Goal: Information Seeking & Learning: Learn about a topic

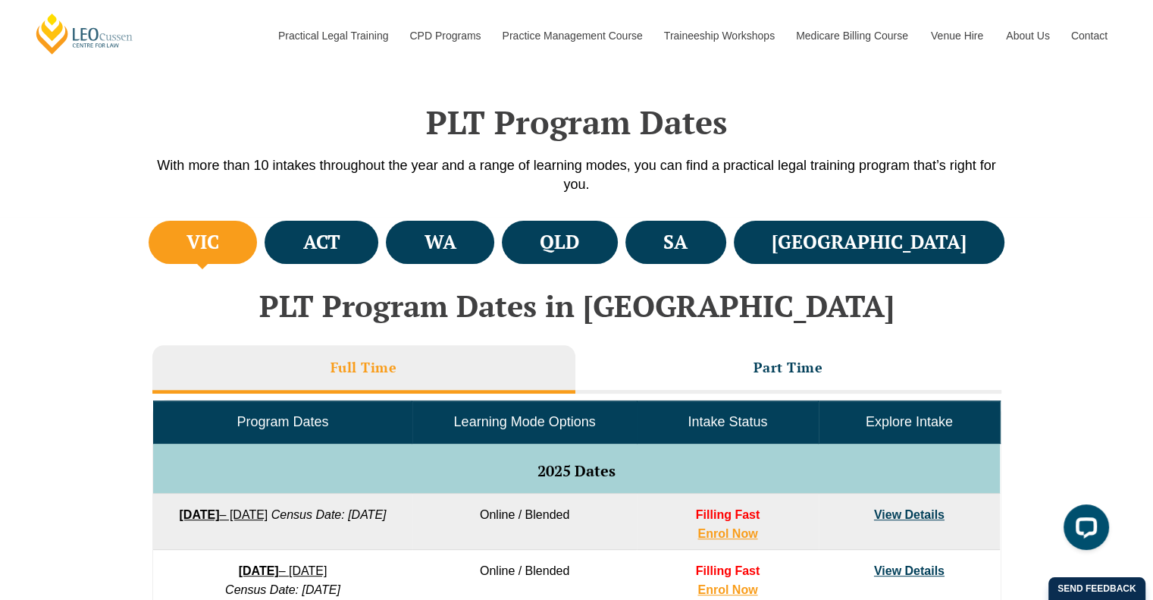
scroll to position [397, 0]
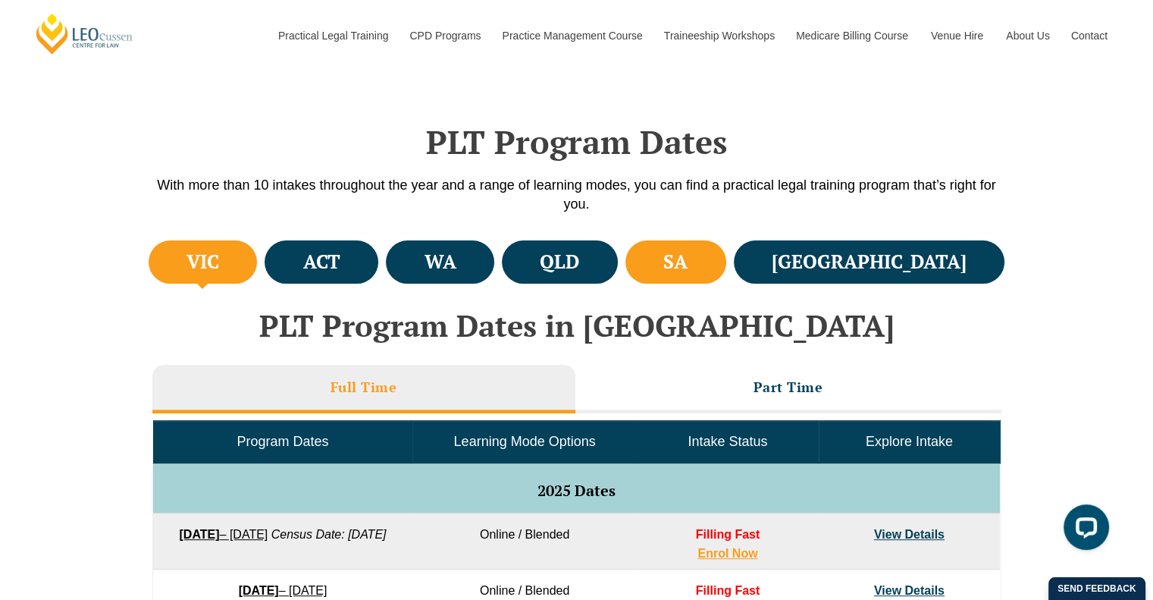
click at [726, 252] on li "SA" at bounding box center [676, 261] width 101 height 43
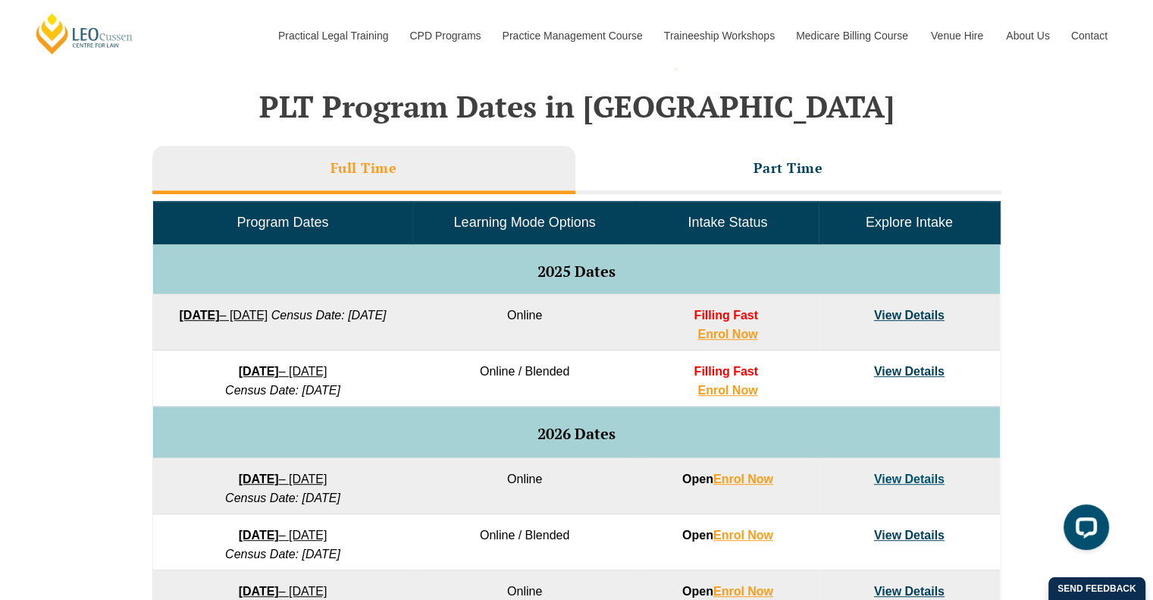
scroll to position [577, 0]
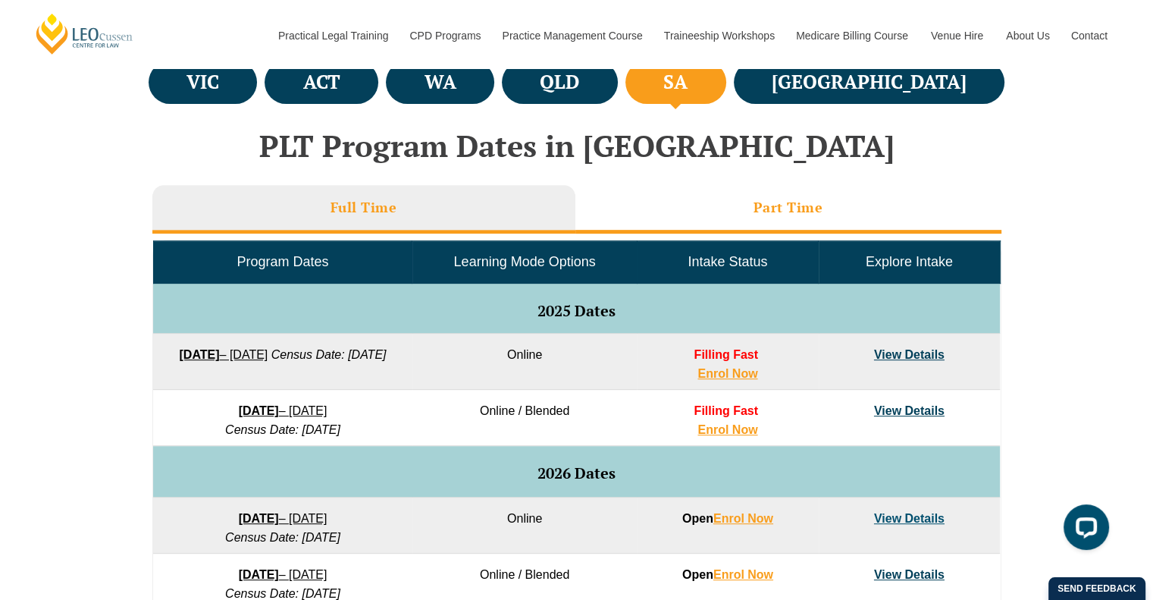
click at [728, 206] on li "Part Time" at bounding box center [789, 209] width 426 height 49
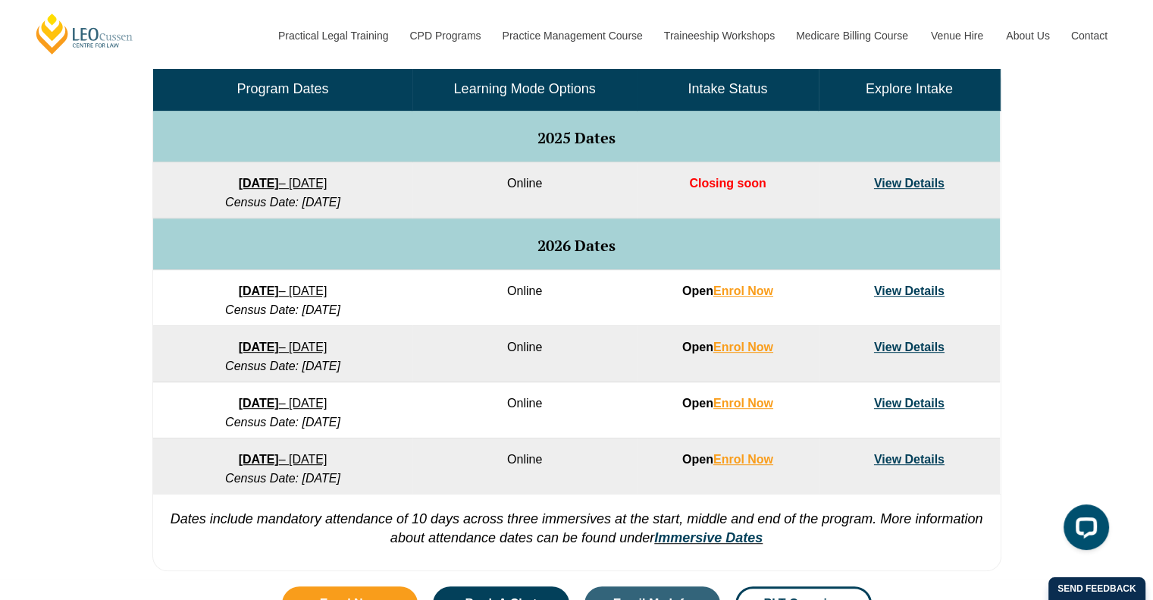
scroll to position [591, 0]
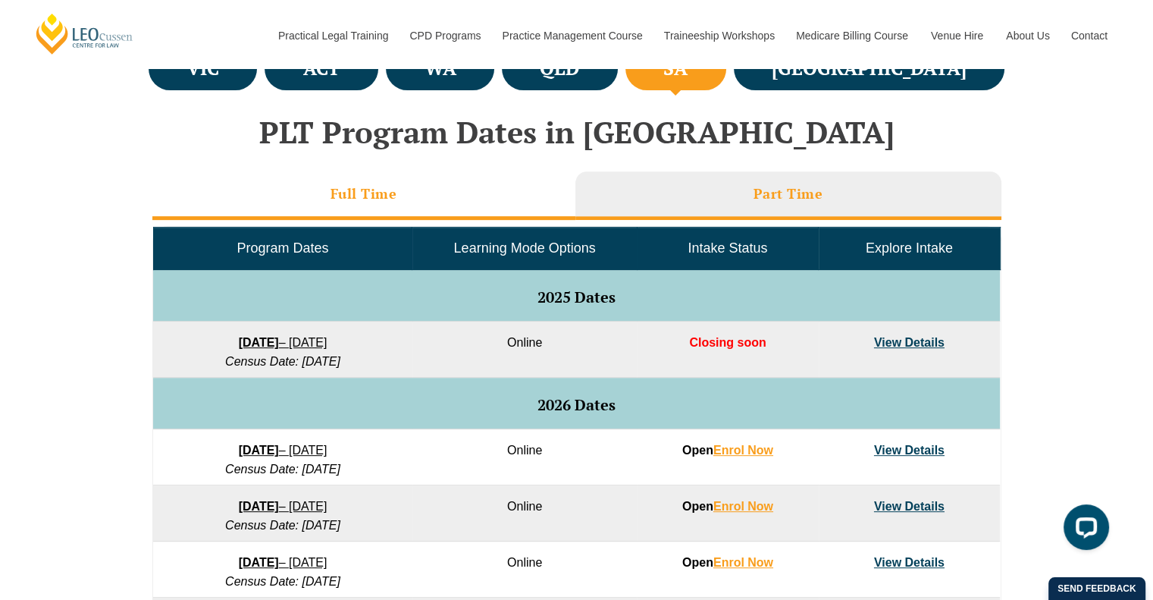
click at [402, 190] on li "Full Time" at bounding box center [363, 195] width 423 height 49
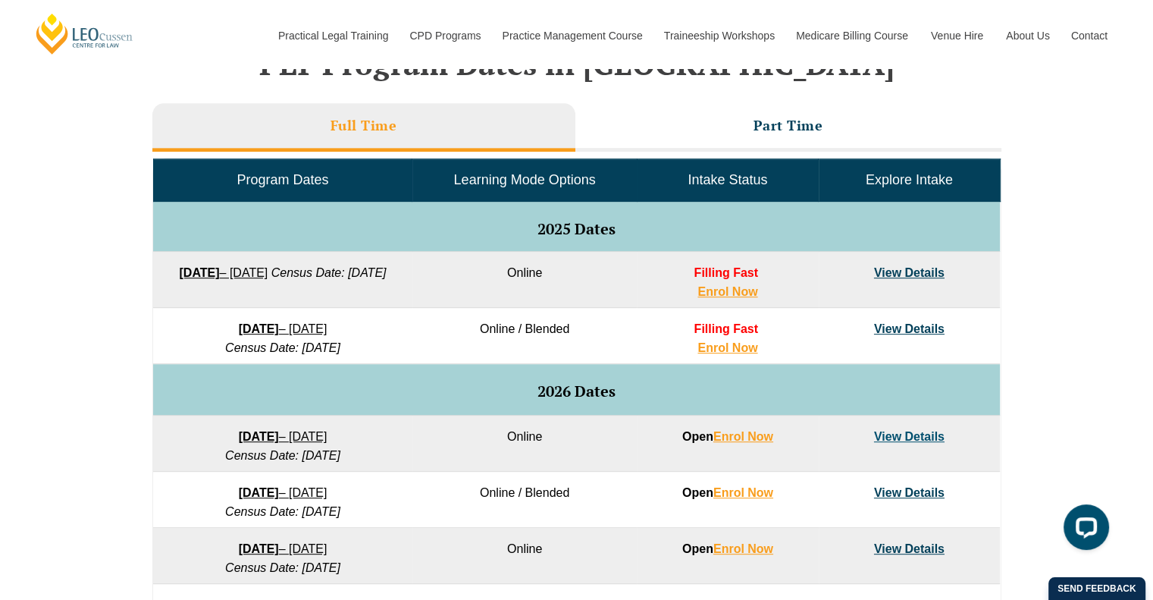
scroll to position [707, 0]
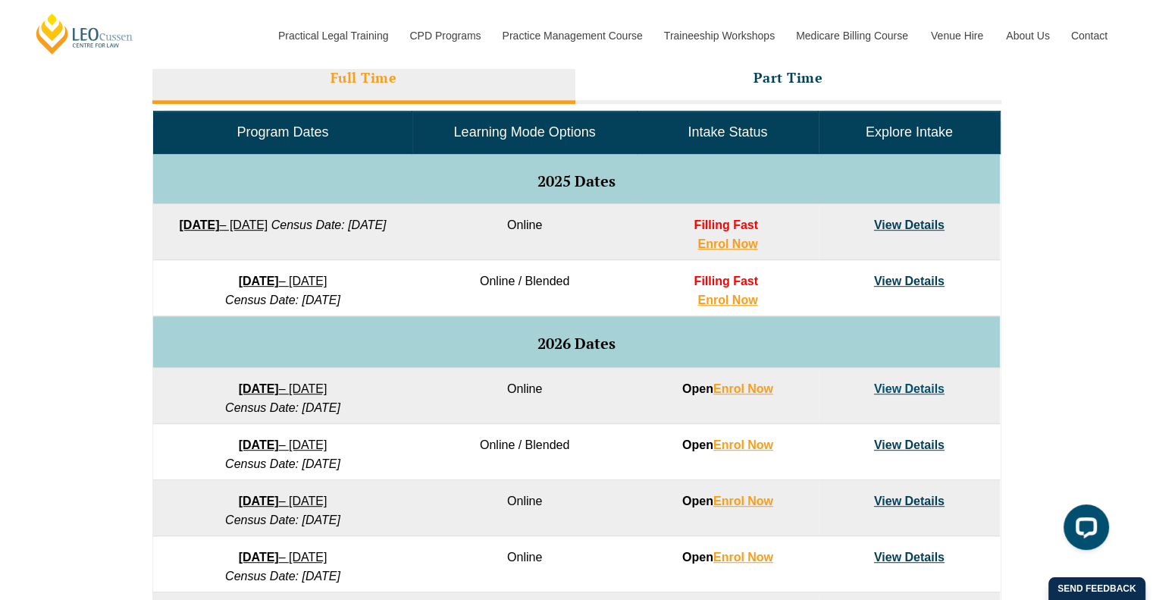
click at [86, 442] on div "VIC ACT [GEOGRAPHIC_DATA] [GEOGRAPHIC_DATA] SA [GEOGRAPHIC_DATA] PLT Program Da…" at bounding box center [576, 376] width 1153 height 899
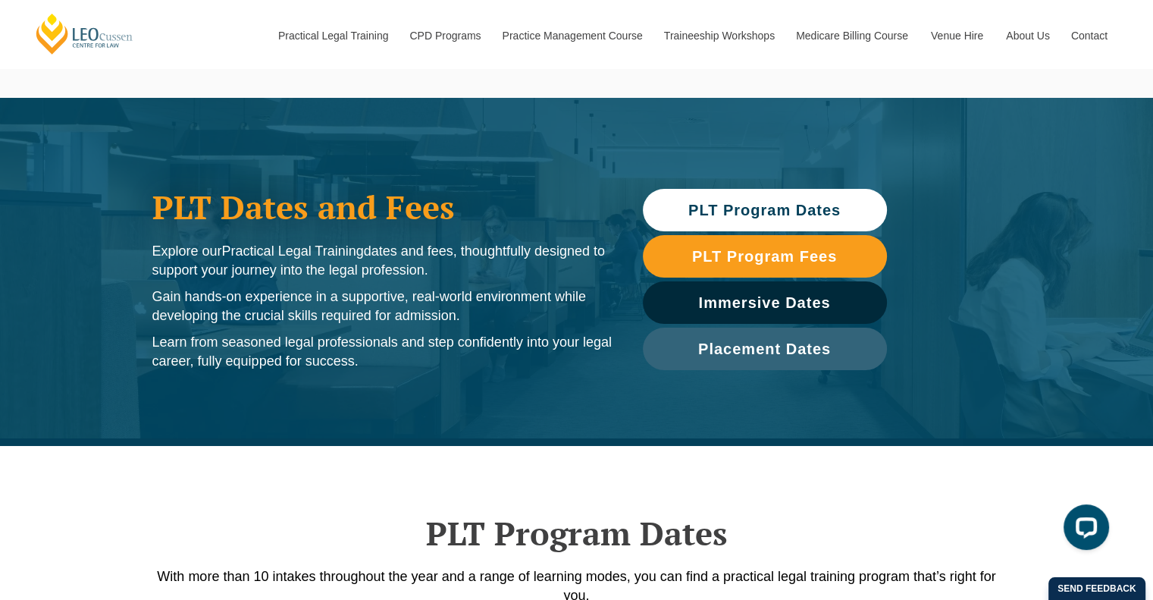
scroll to position [315, 0]
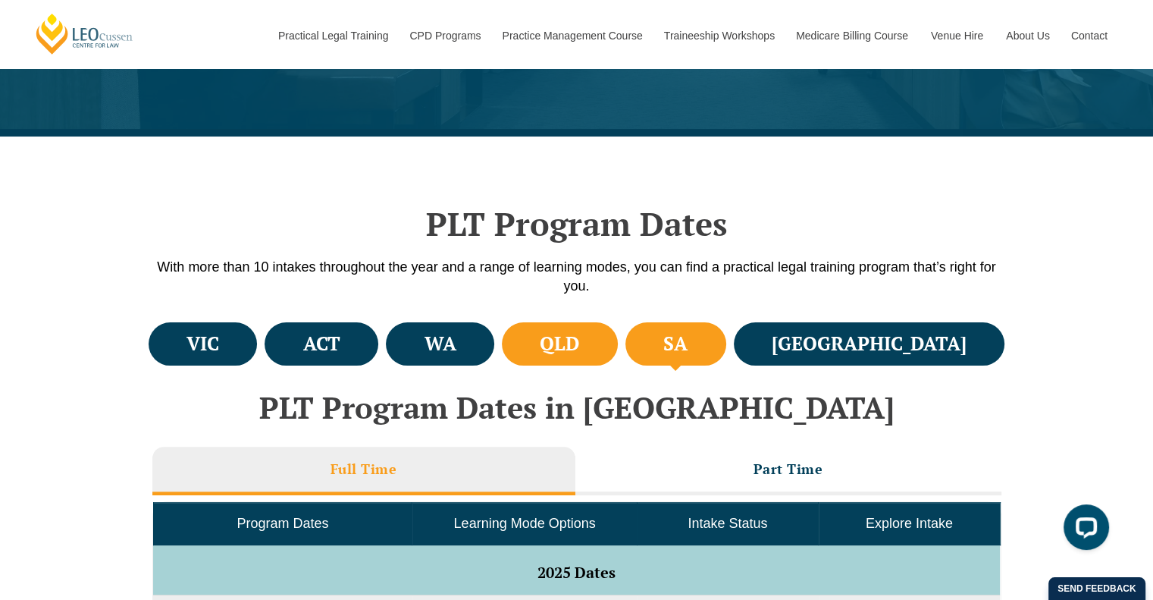
click at [601, 355] on li "QLD" at bounding box center [560, 343] width 116 height 43
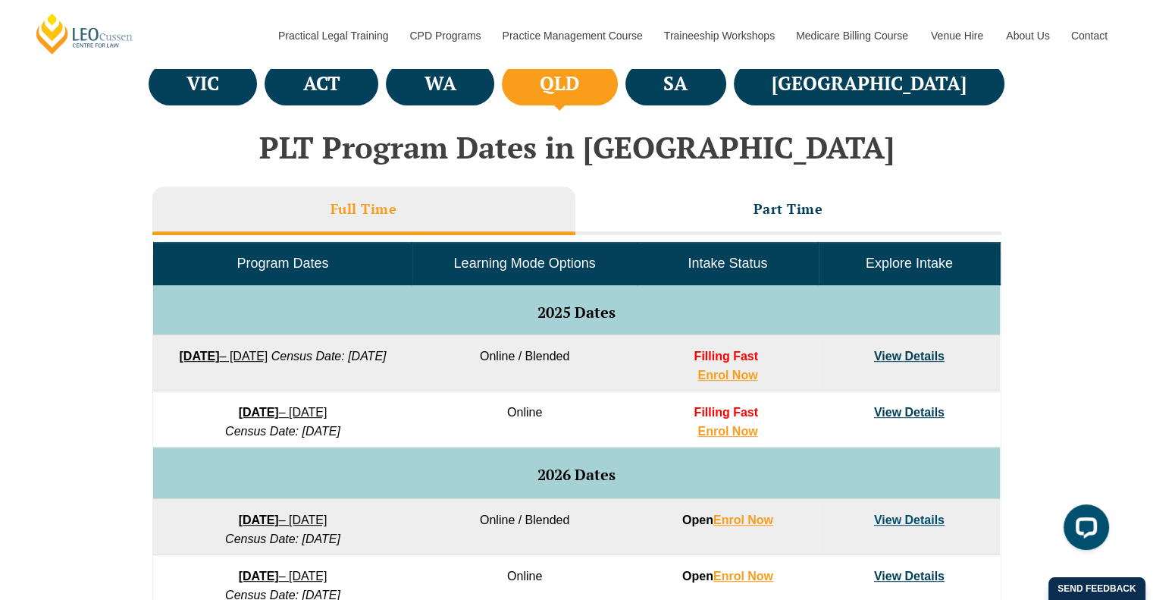
scroll to position [557, 0]
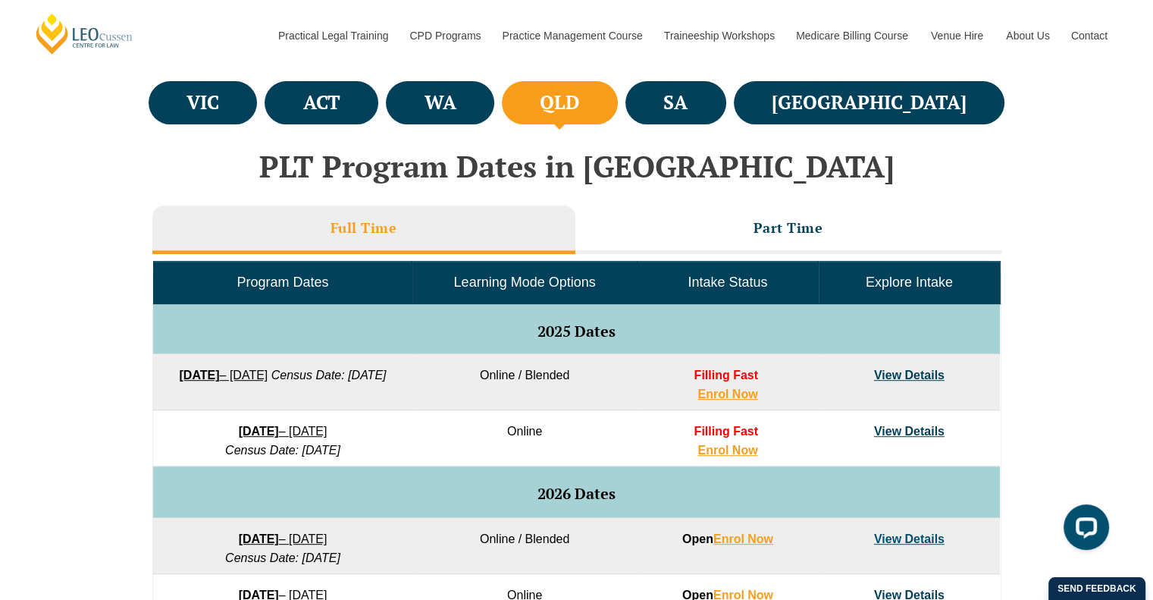
click at [741, 254] on div "Program Dates Learning Mode Options Intake Status Explore Intake 2025 Dates [DA…" at bounding box center [576, 611] width 849 height 714
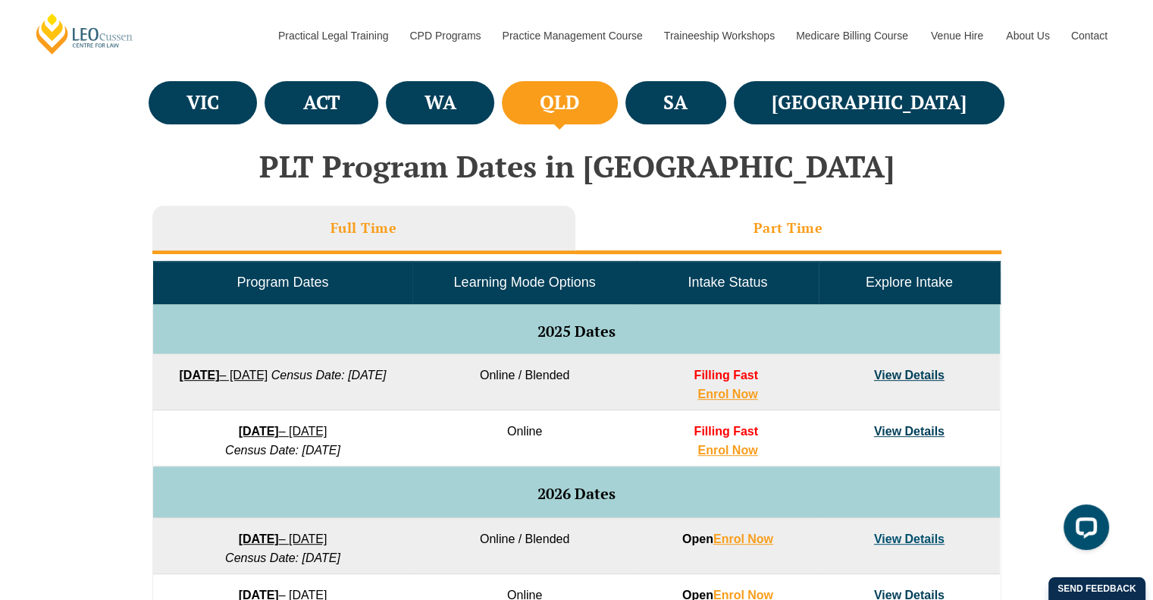
click at [728, 237] on li "Part Time" at bounding box center [789, 229] width 426 height 49
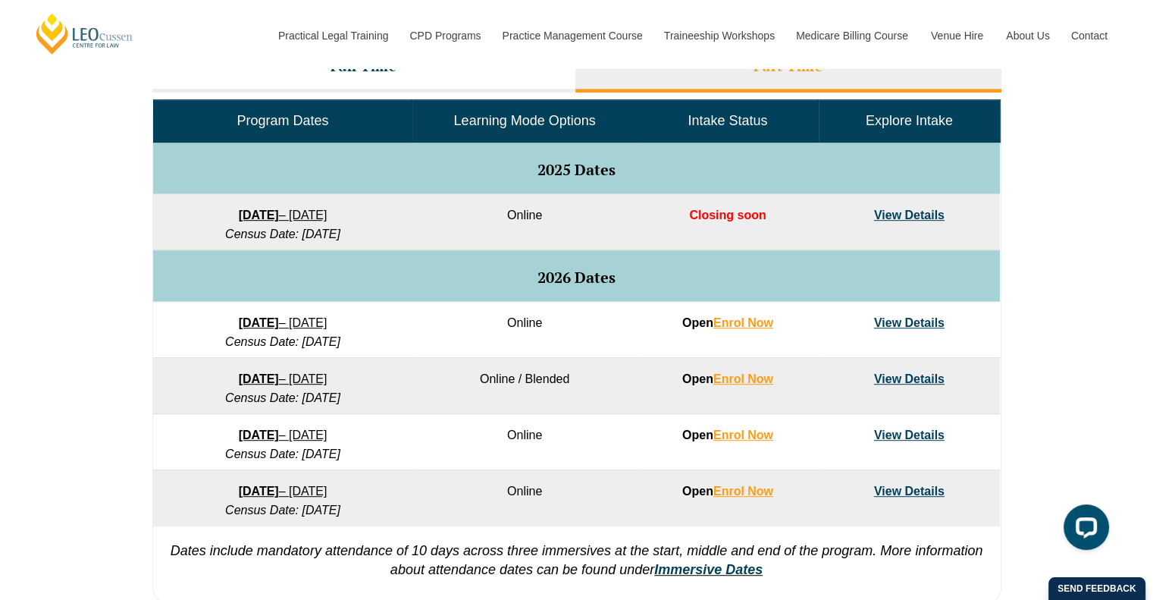
scroll to position [639, 0]
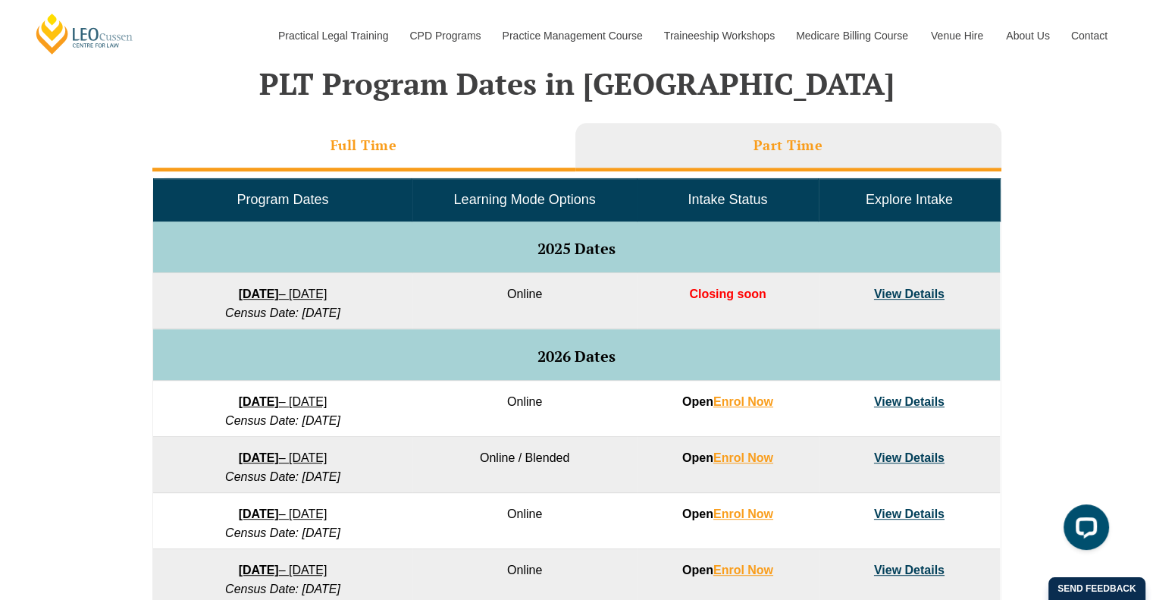
click at [403, 141] on li "Full Time" at bounding box center [363, 147] width 423 height 49
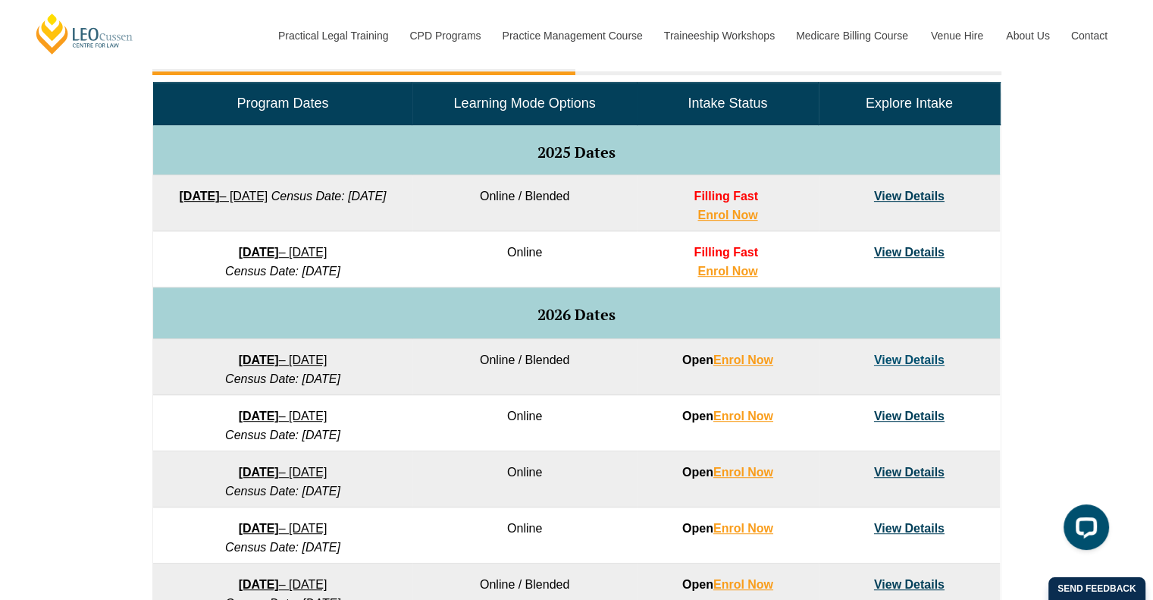
scroll to position [828, 0]
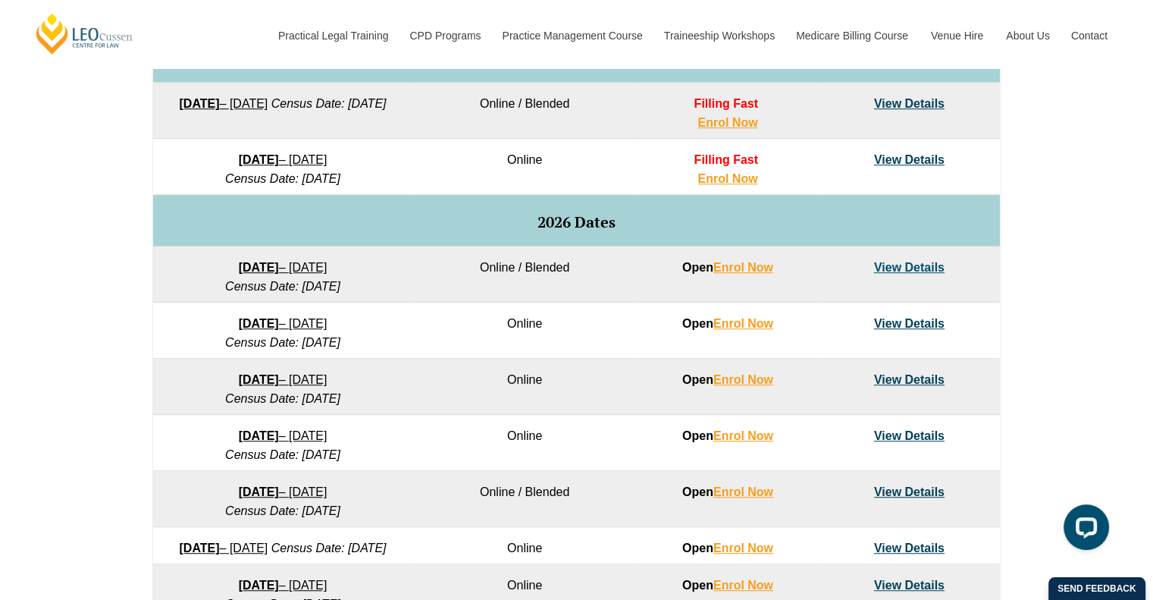
click at [448, 374] on td "Online" at bounding box center [525, 387] width 224 height 56
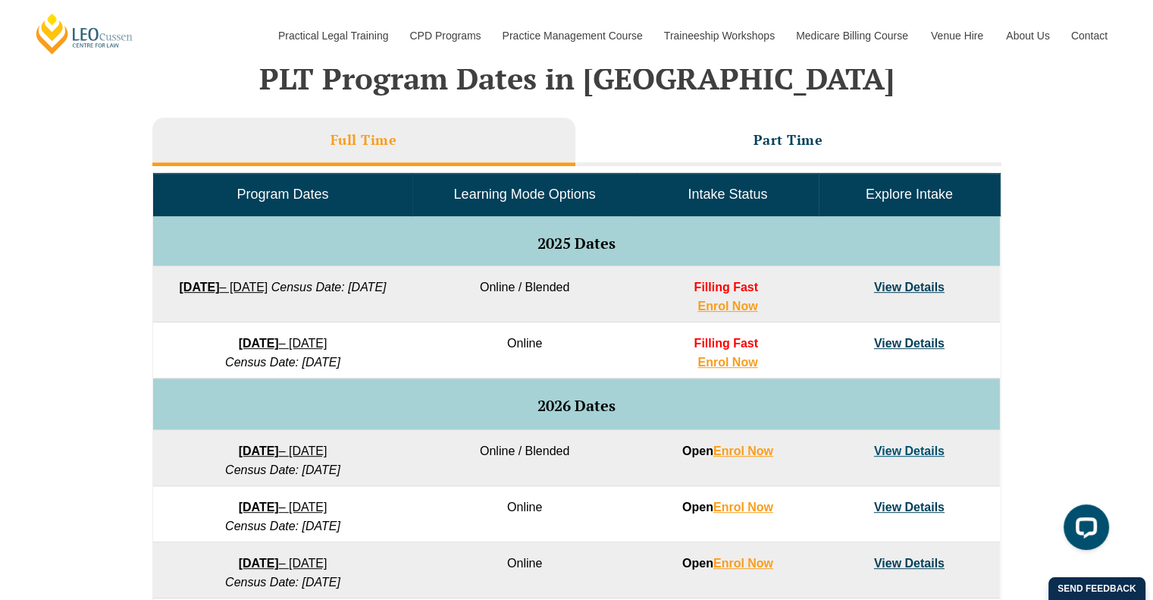
scroll to position [444, 0]
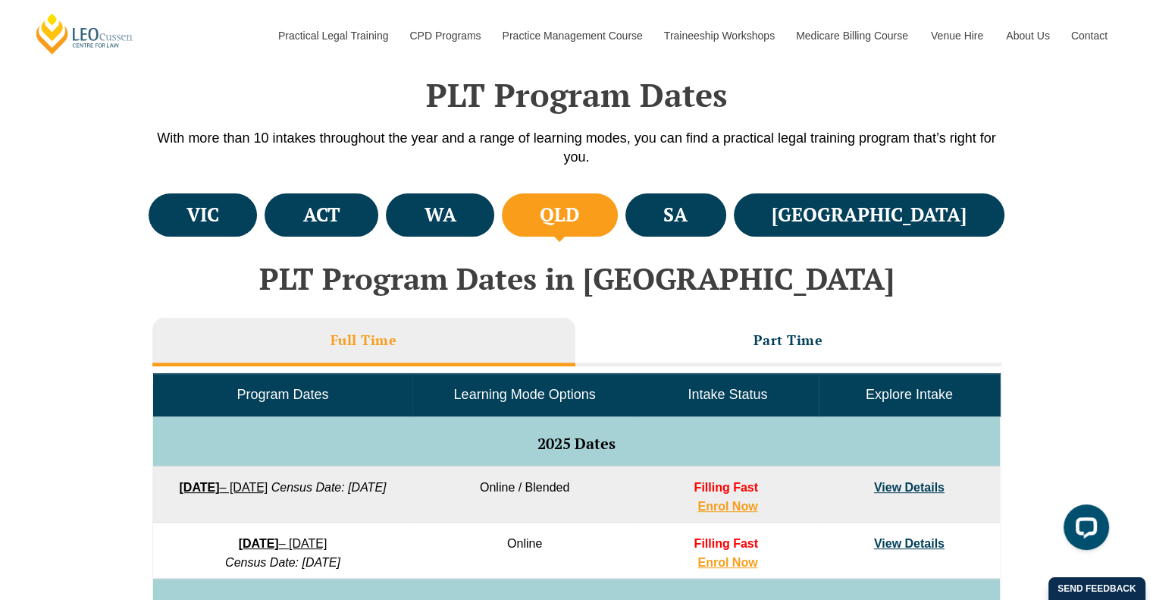
click at [714, 391] on span "Intake Status" at bounding box center [728, 394] width 80 height 15
click at [456, 226] on h4 "WA" at bounding box center [441, 214] width 32 height 25
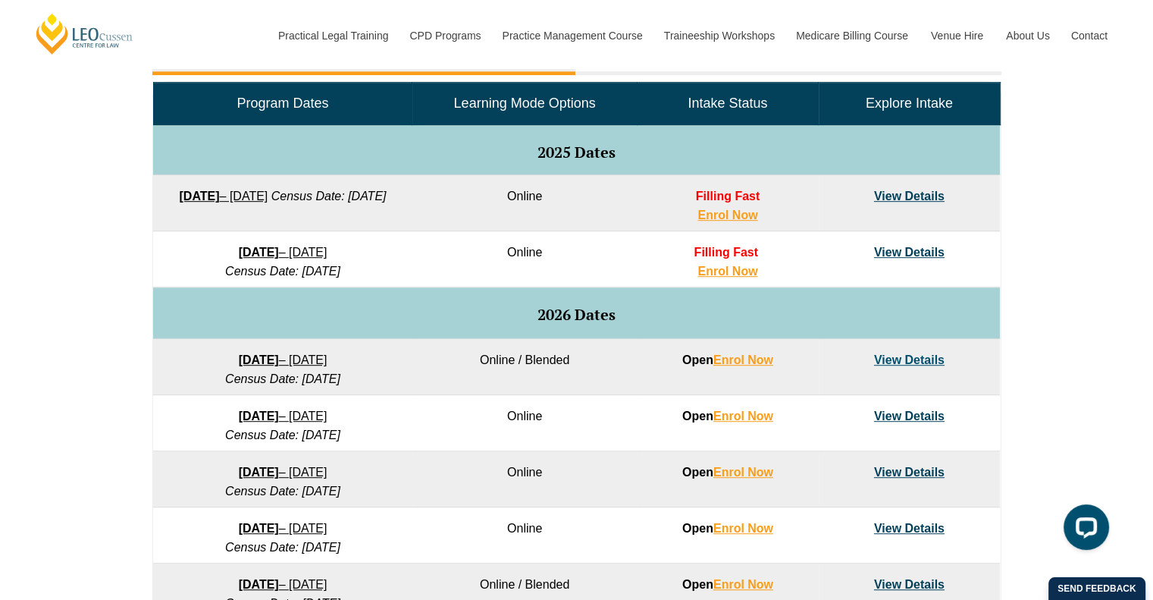
scroll to position [702, 0]
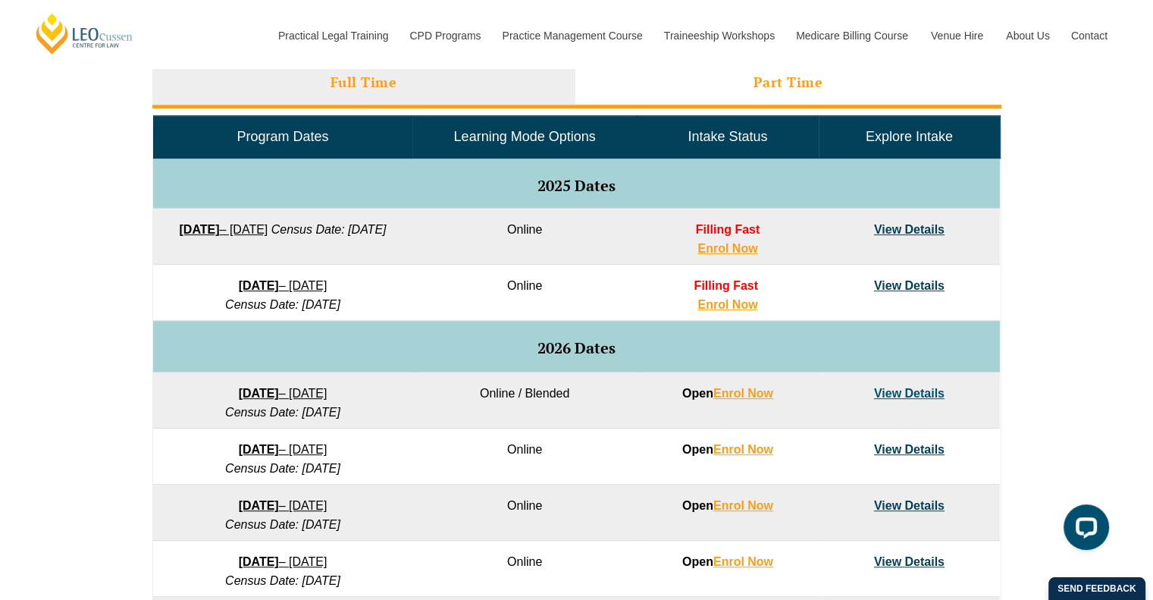
click at [739, 74] on li "Part Time" at bounding box center [789, 84] width 426 height 49
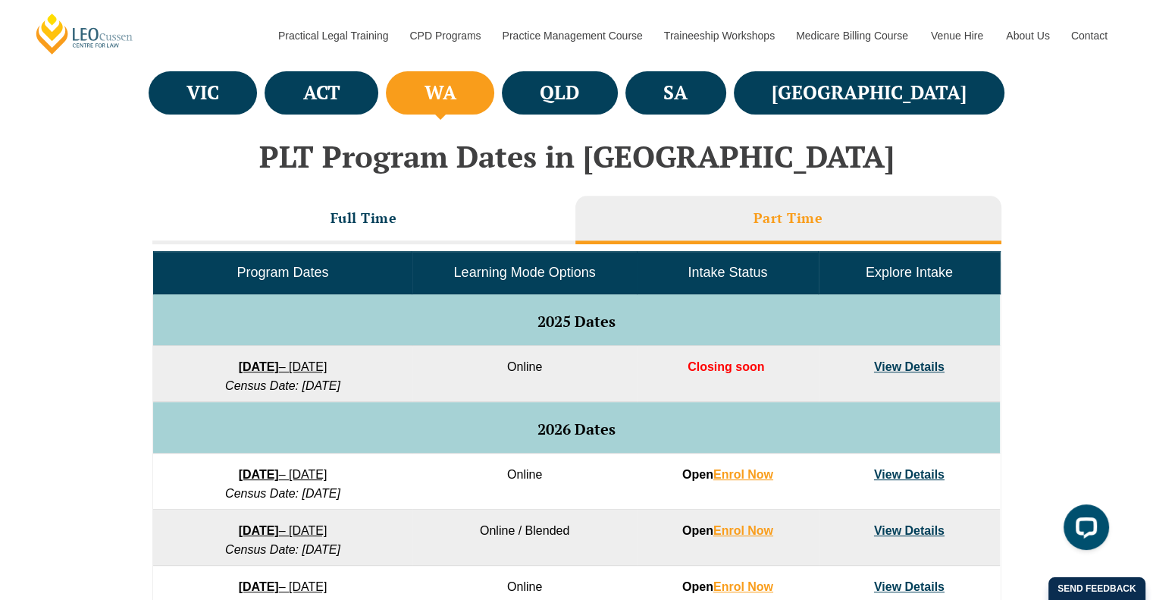
scroll to position [566, 0]
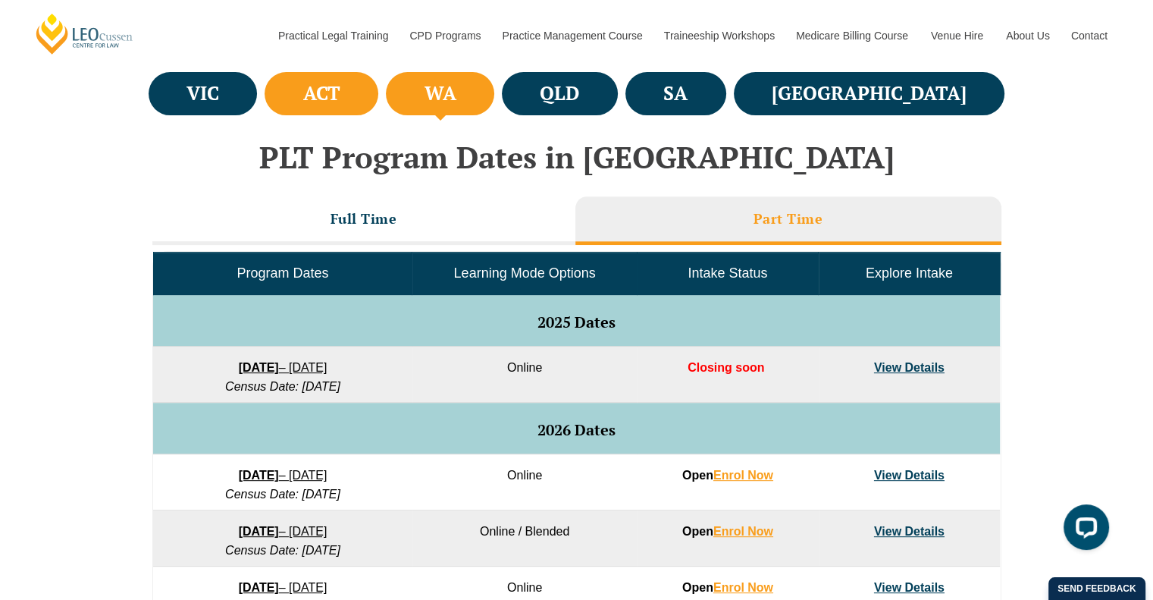
click at [340, 92] on li "ACT" at bounding box center [322, 93] width 114 height 43
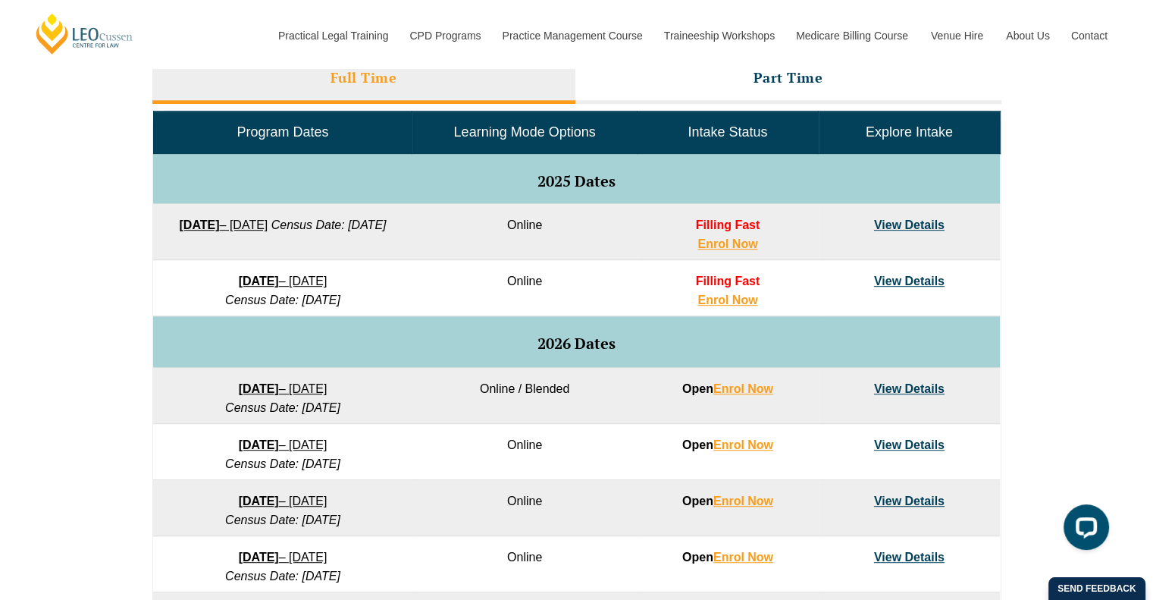
scroll to position [695, 0]
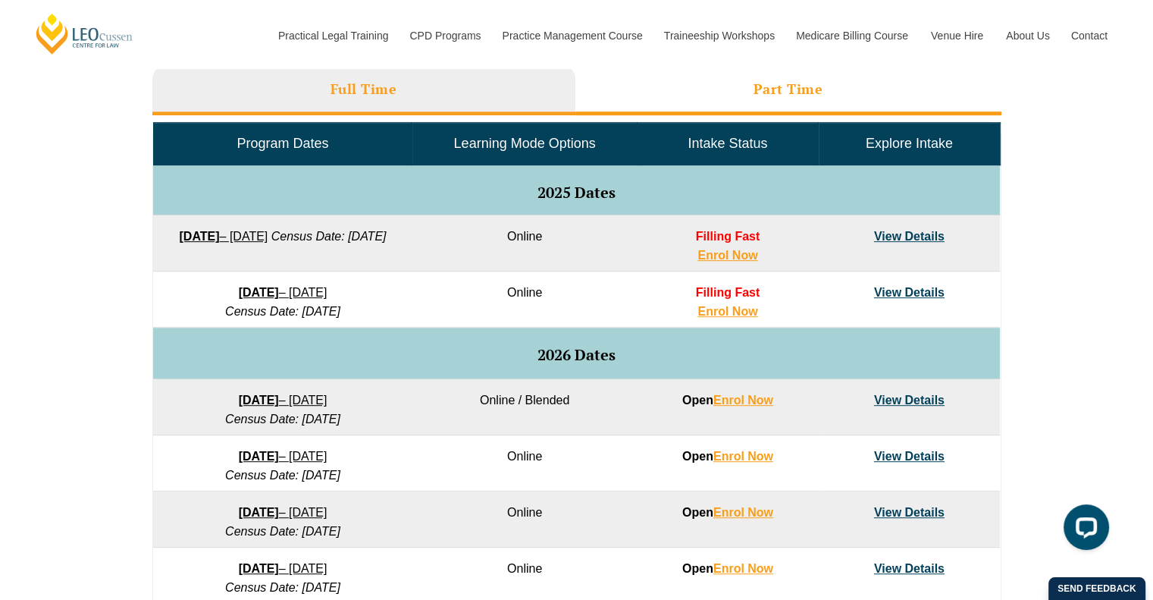
click at [729, 90] on li "Part Time" at bounding box center [789, 91] width 426 height 49
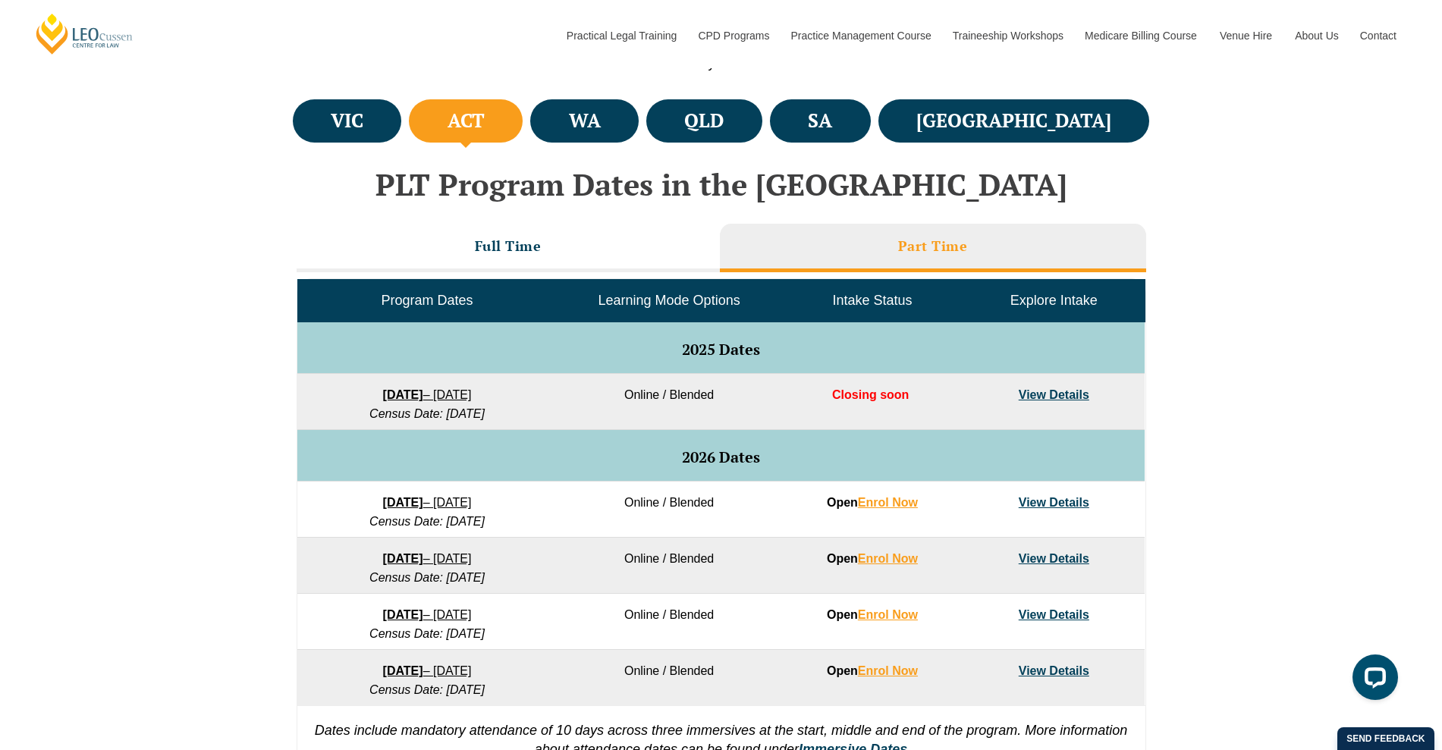
scroll to position [536, 0]
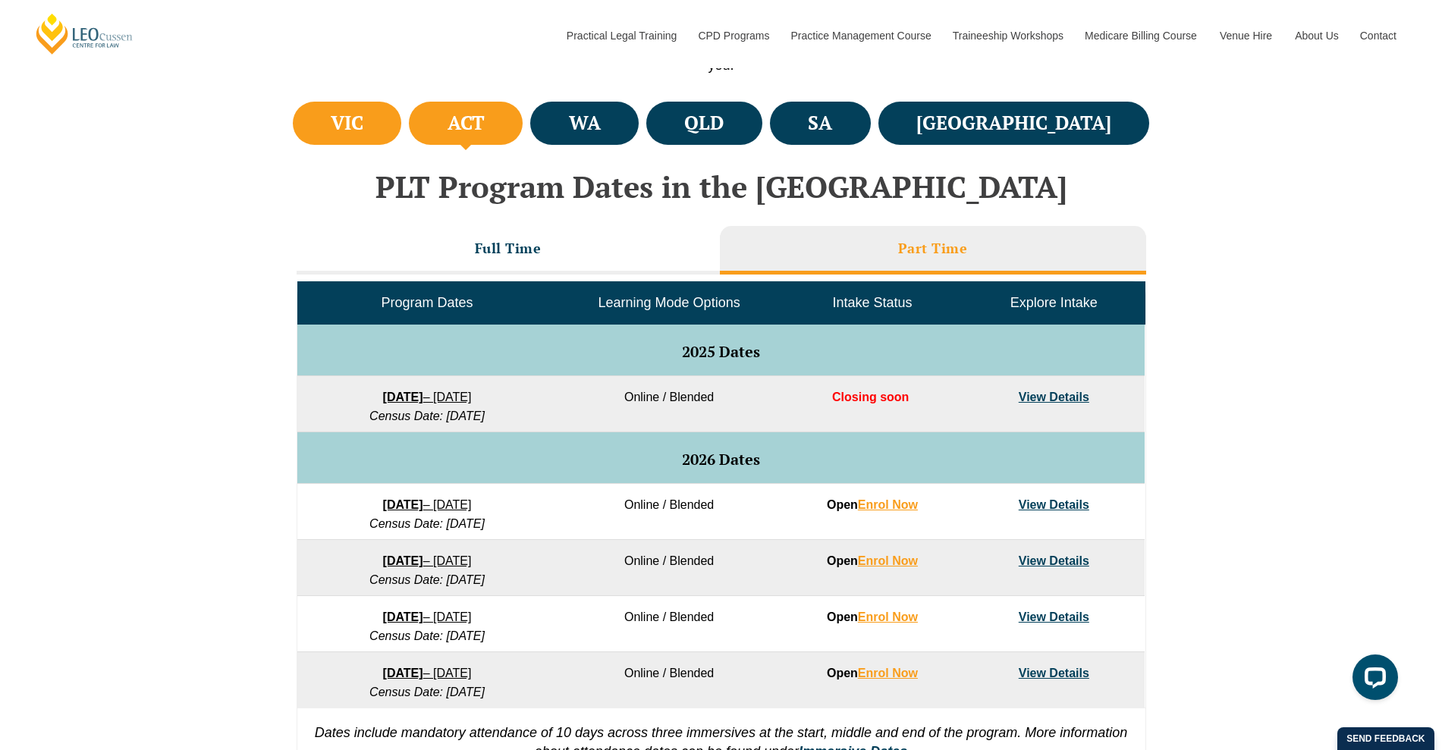
click at [384, 121] on li "VIC" at bounding box center [347, 123] width 109 height 43
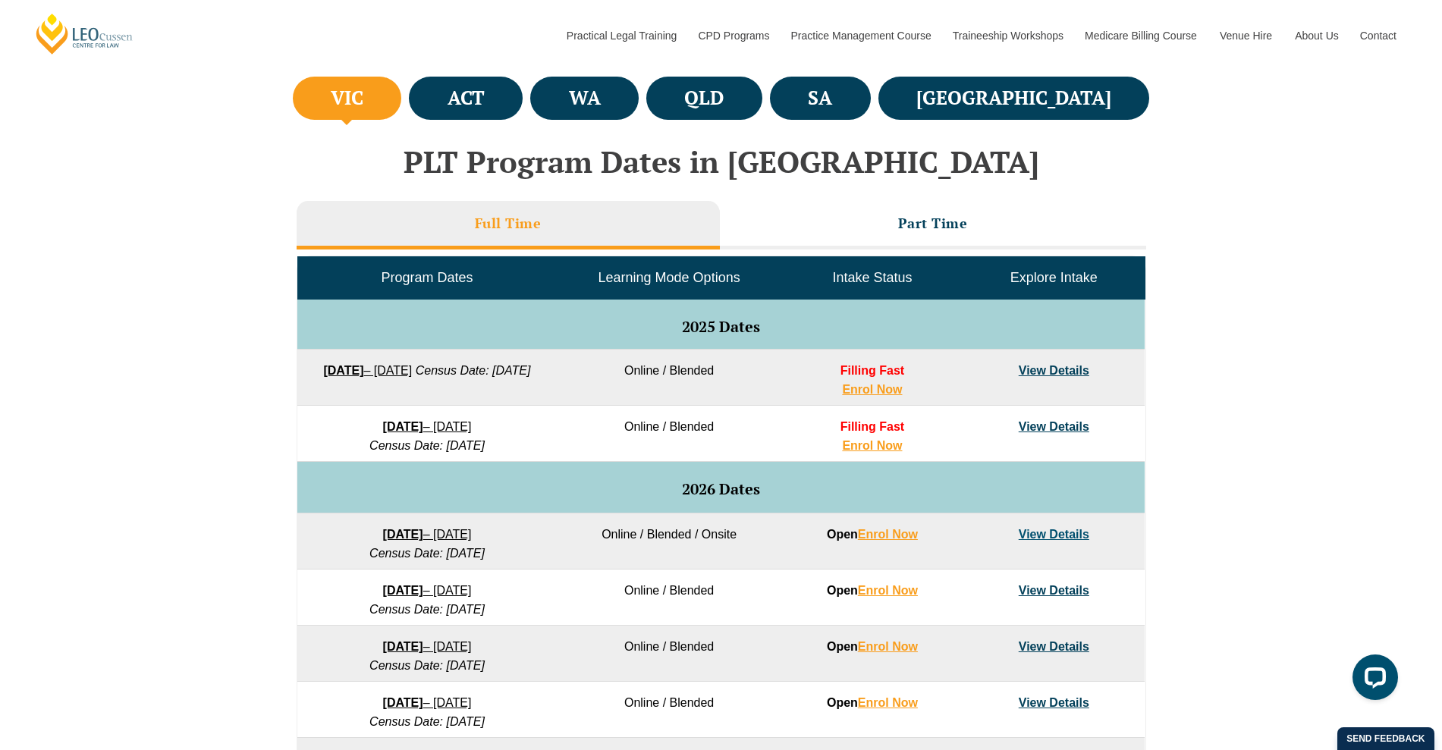
scroll to position [555, 0]
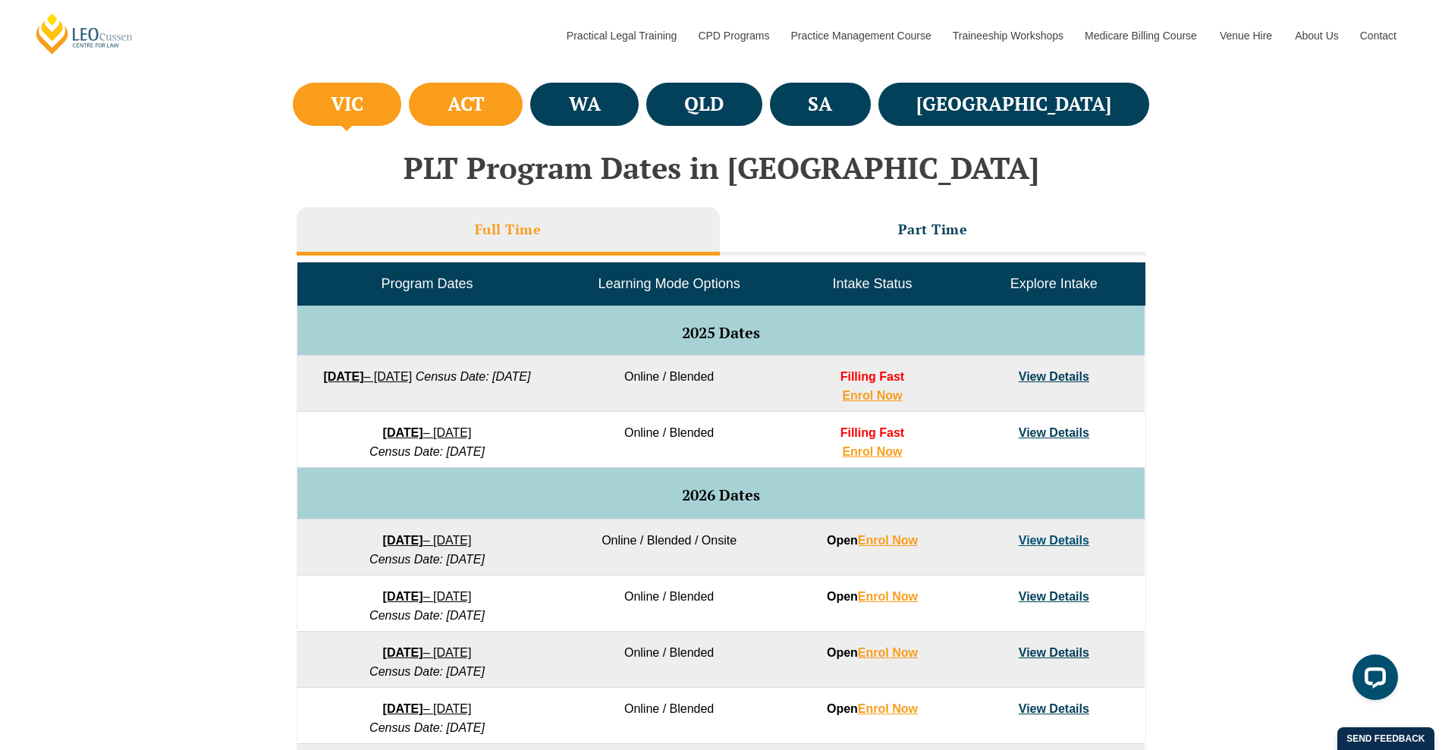
click at [485, 112] on h4 "ACT" at bounding box center [465, 104] width 37 height 25
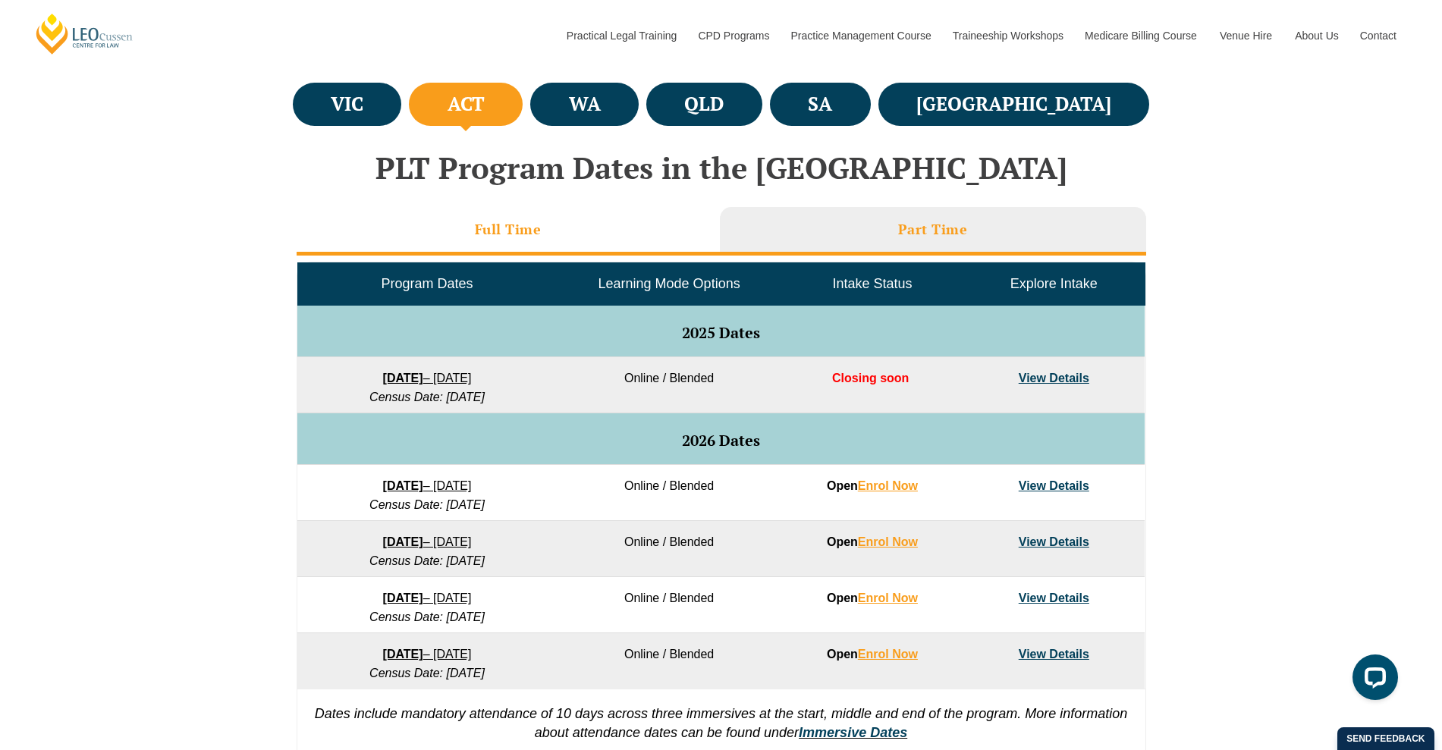
click at [589, 237] on li "Full Time" at bounding box center [507, 231] width 423 height 49
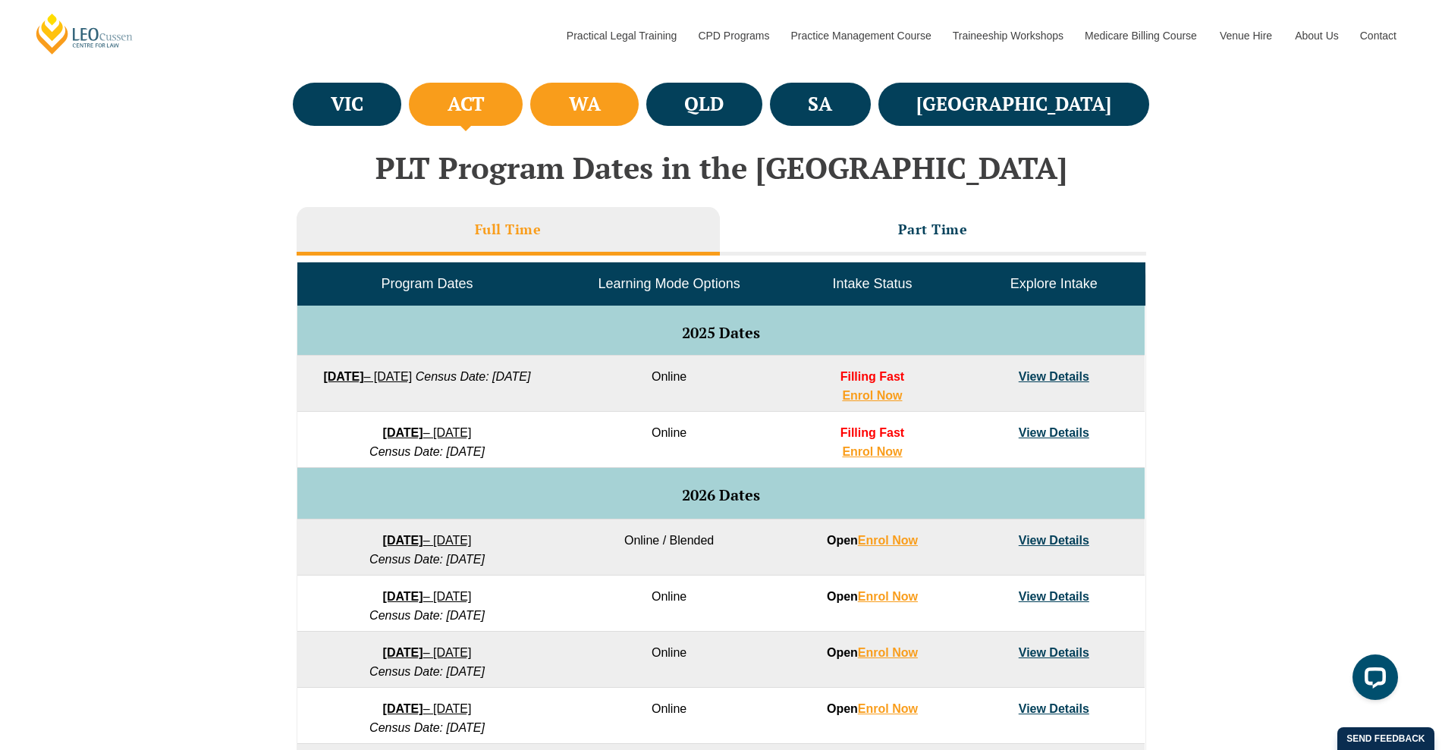
click at [611, 111] on li "WA" at bounding box center [584, 104] width 108 height 43
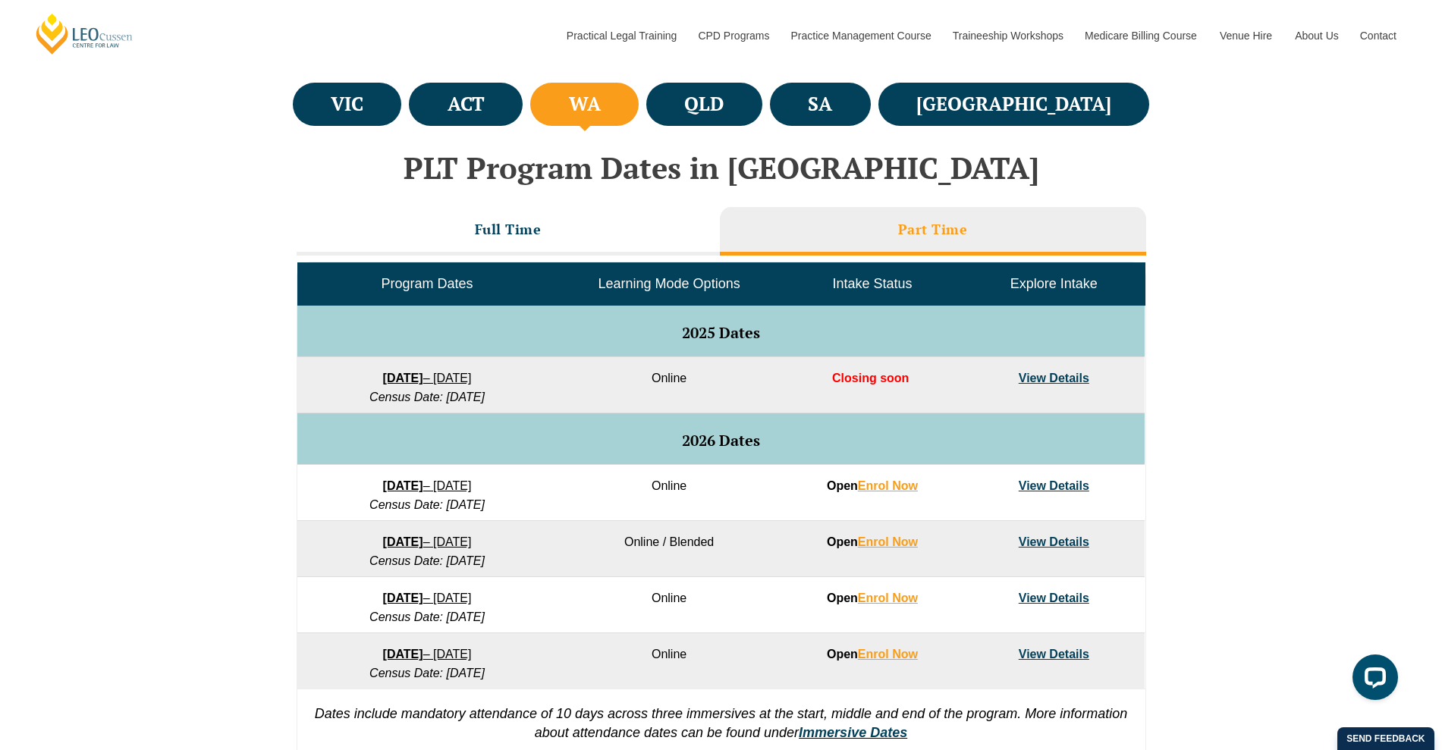
click at [776, 230] on li "Part Time" at bounding box center [933, 231] width 426 height 49
click at [635, 246] on li "Full Time" at bounding box center [507, 231] width 423 height 49
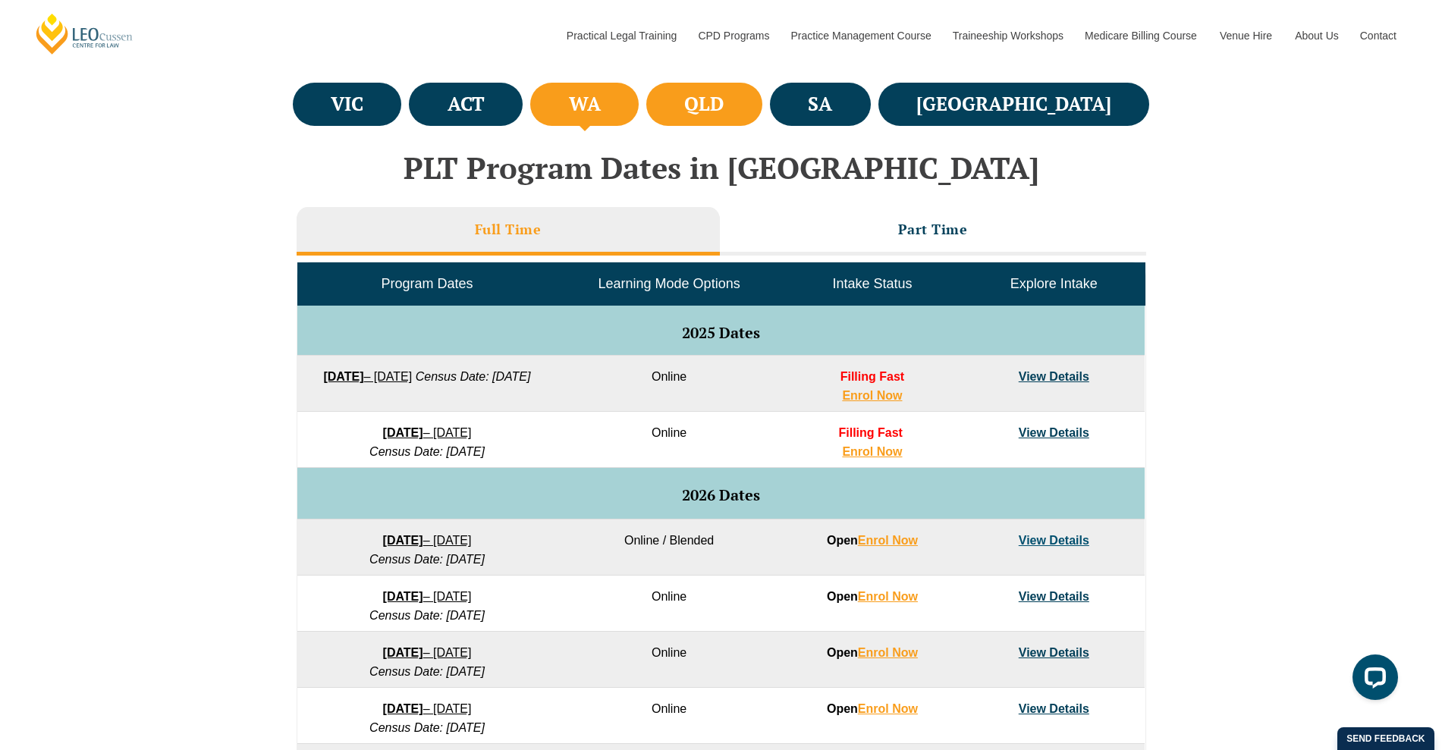
click at [748, 102] on li "QLD" at bounding box center [704, 104] width 116 height 43
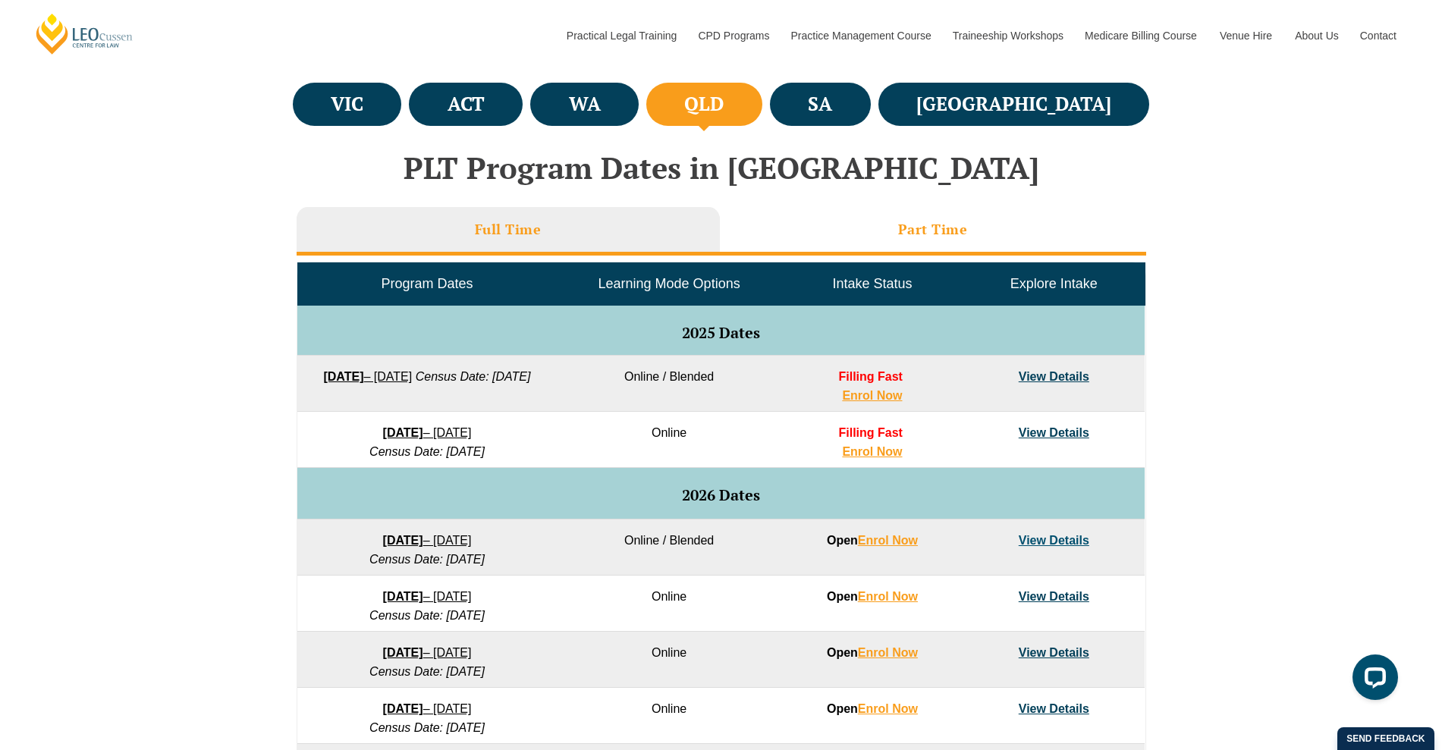
click at [805, 232] on li "Part Time" at bounding box center [933, 231] width 426 height 49
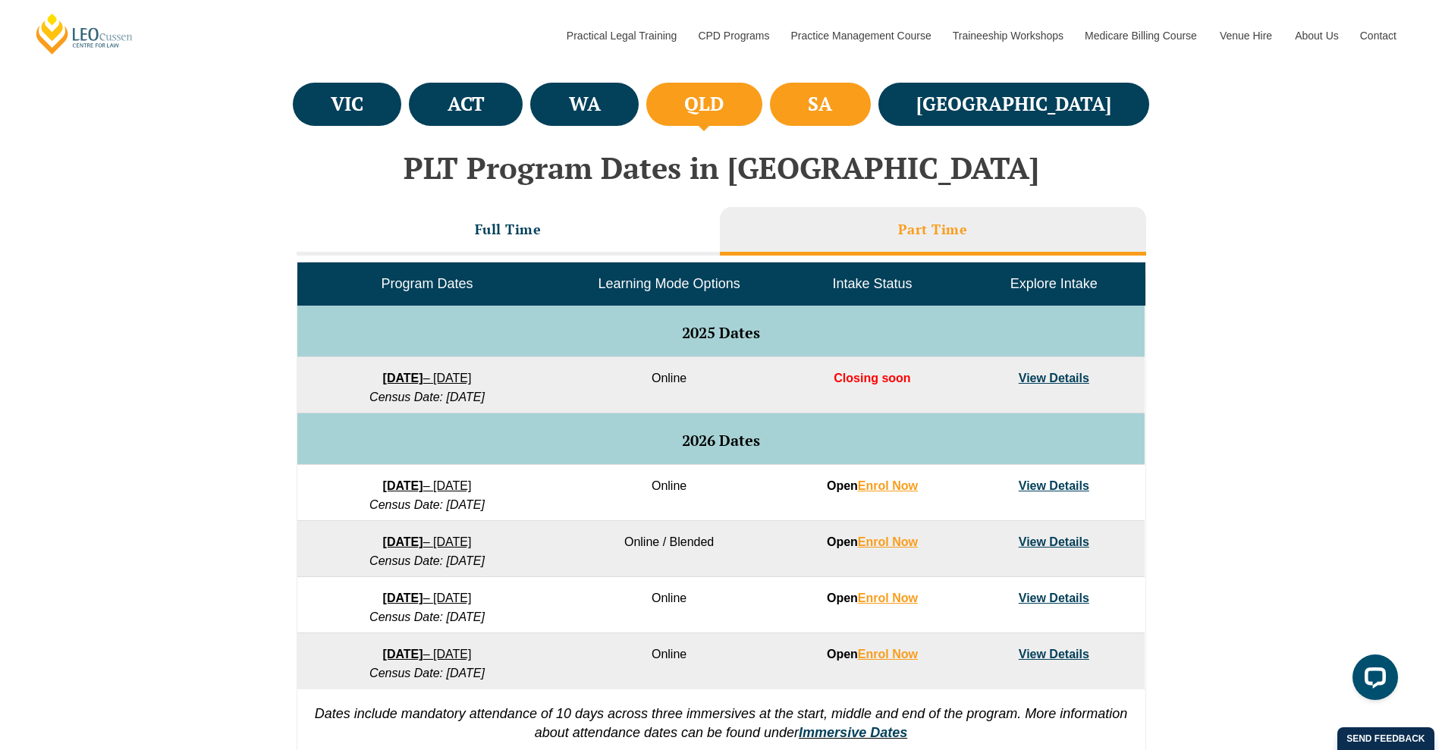
click at [832, 111] on h4 "SA" at bounding box center [820, 104] width 24 height 25
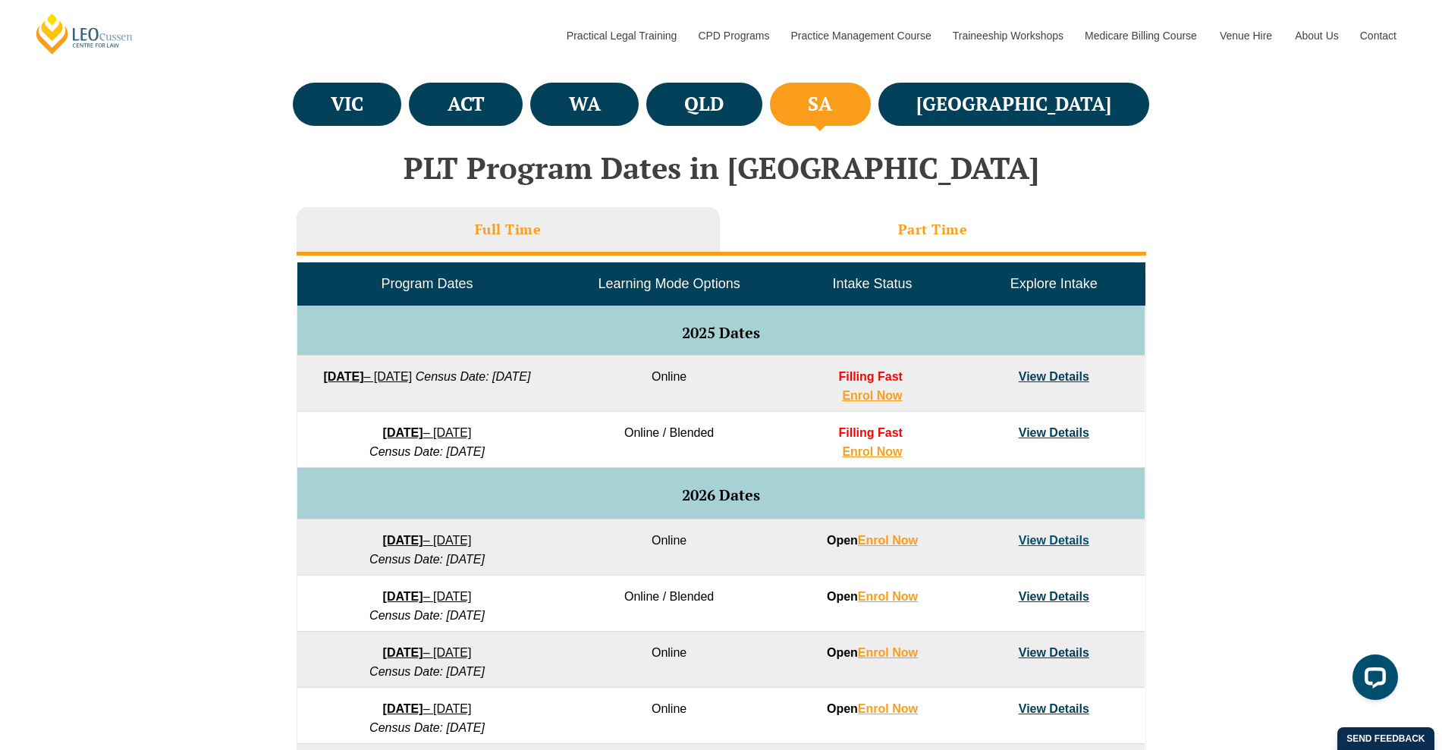
click at [806, 240] on li "Part Time" at bounding box center [933, 231] width 426 height 49
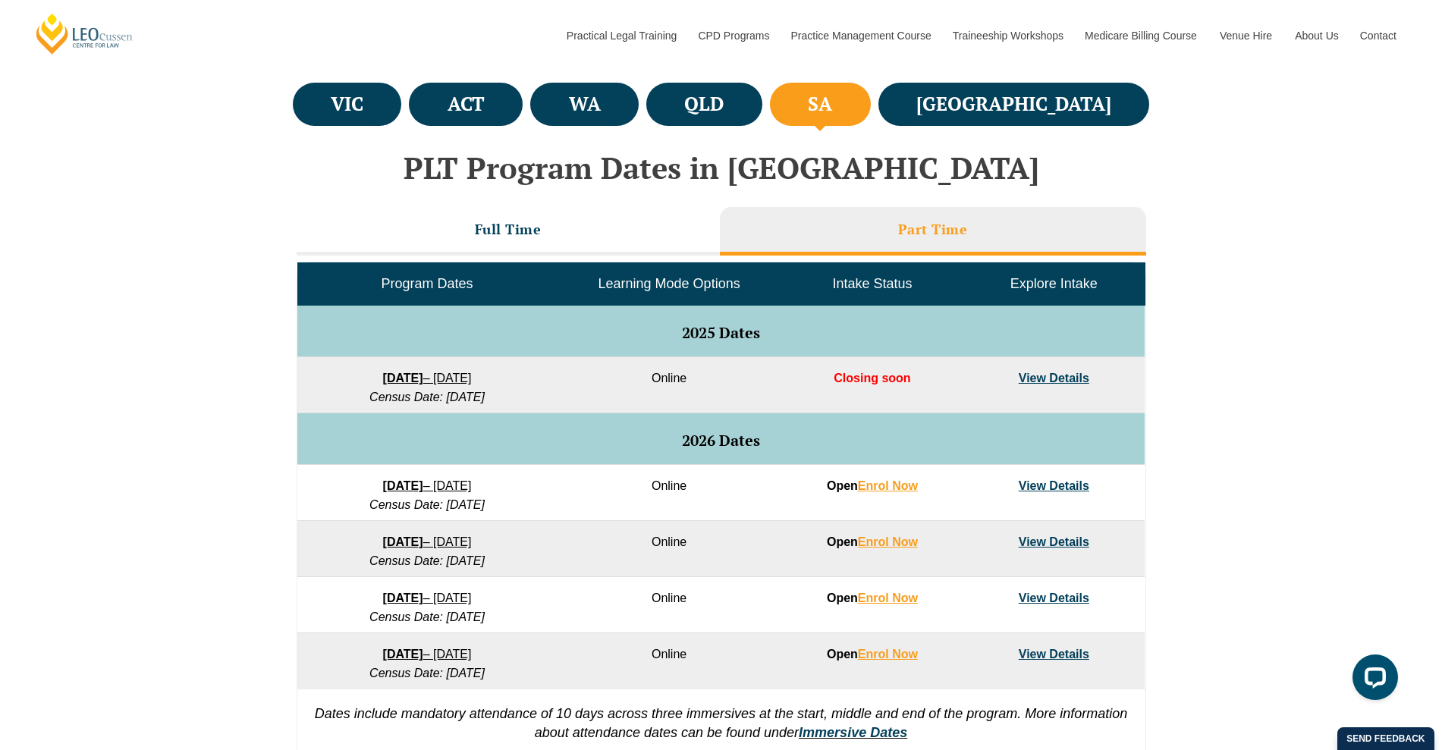
scroll to position [576, 0]
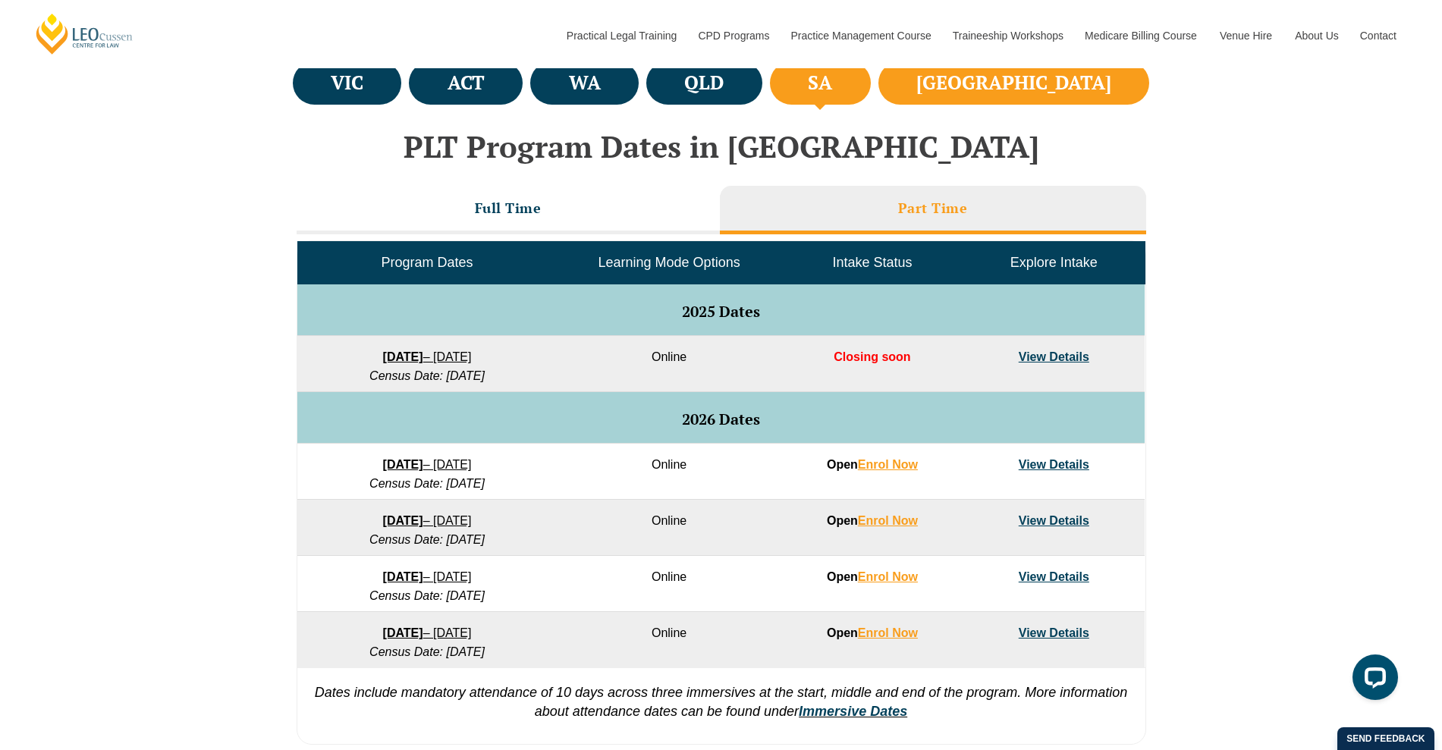
click at [1040, 83] on li "[GEOGRAPHIC_DATA]" at bounding box center [1013, 82] width 271 height 43
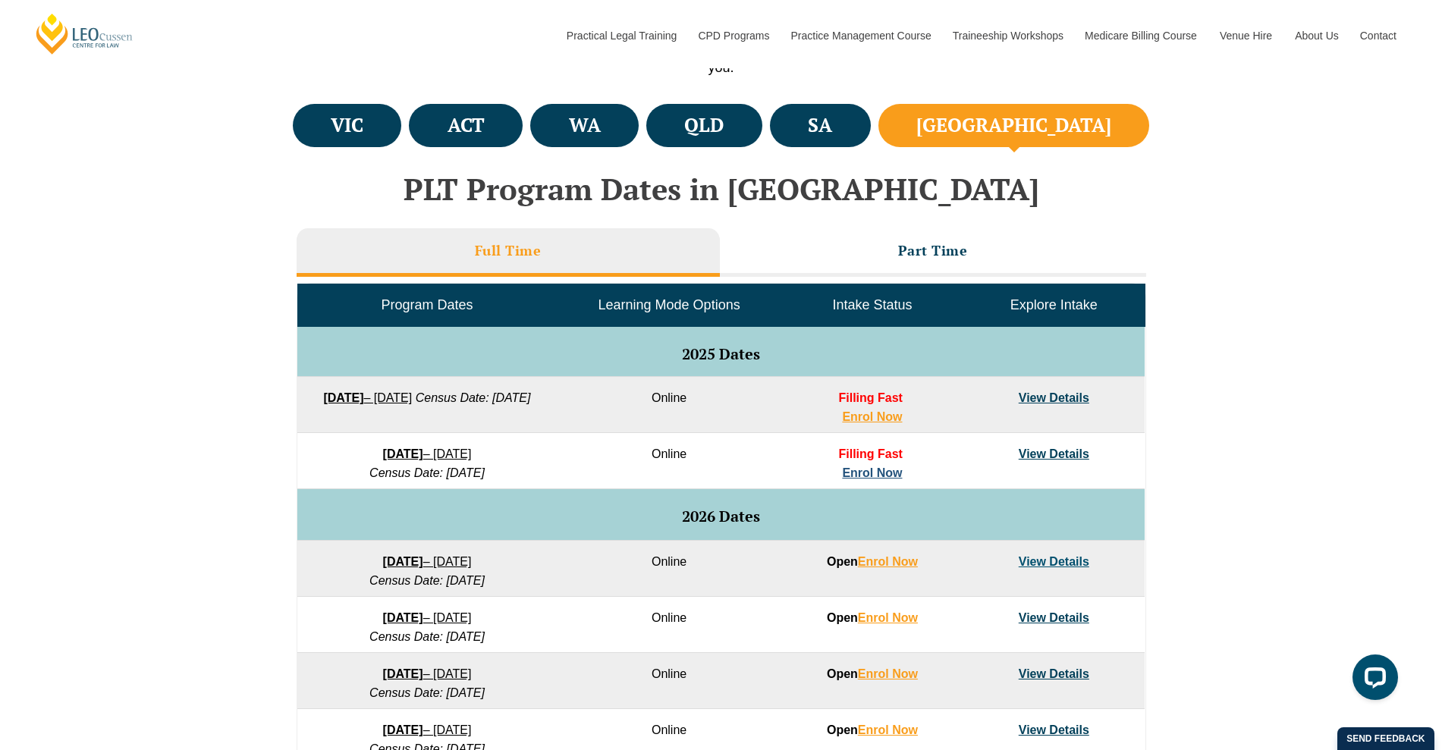
scroll to position [535, 0]
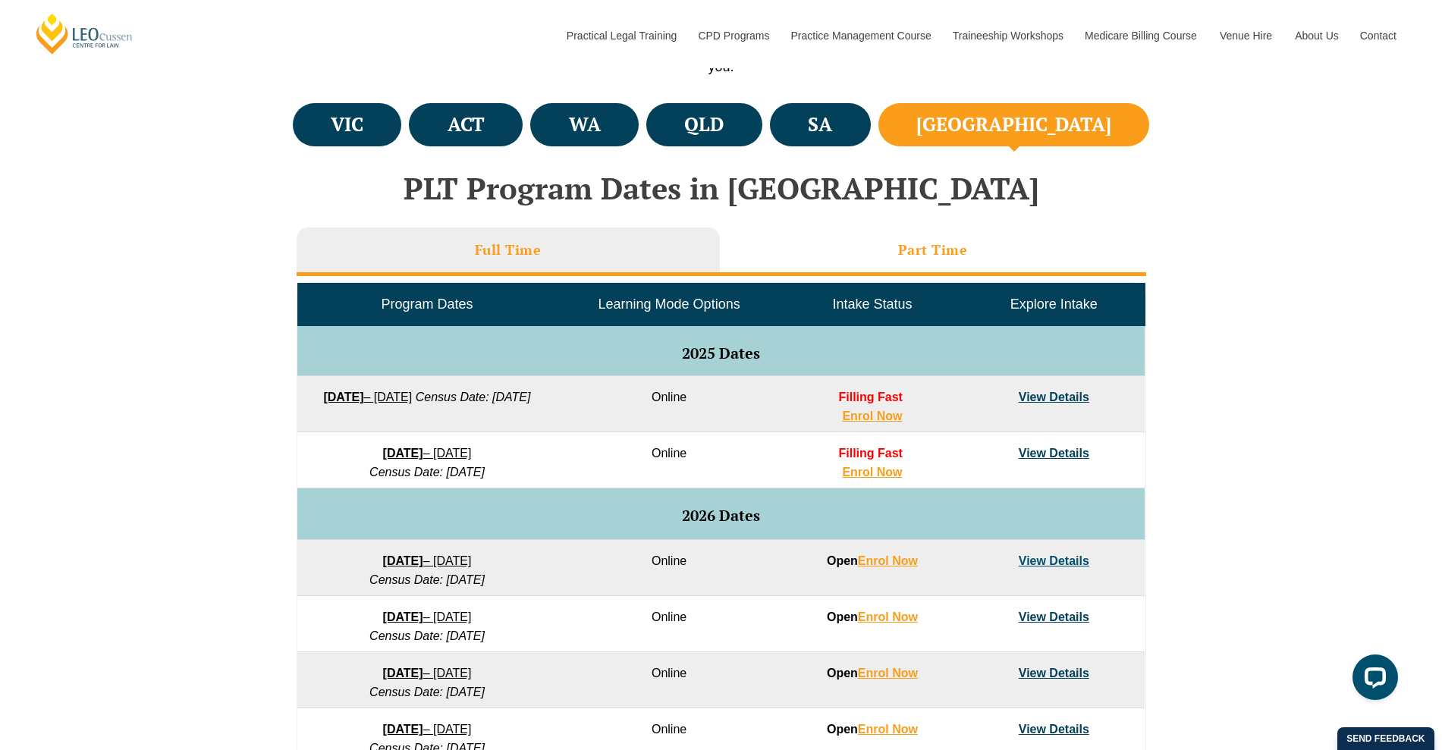
click at [796, 245] on li "Part Time" at bounding box center [933, 251] width 426 height 49
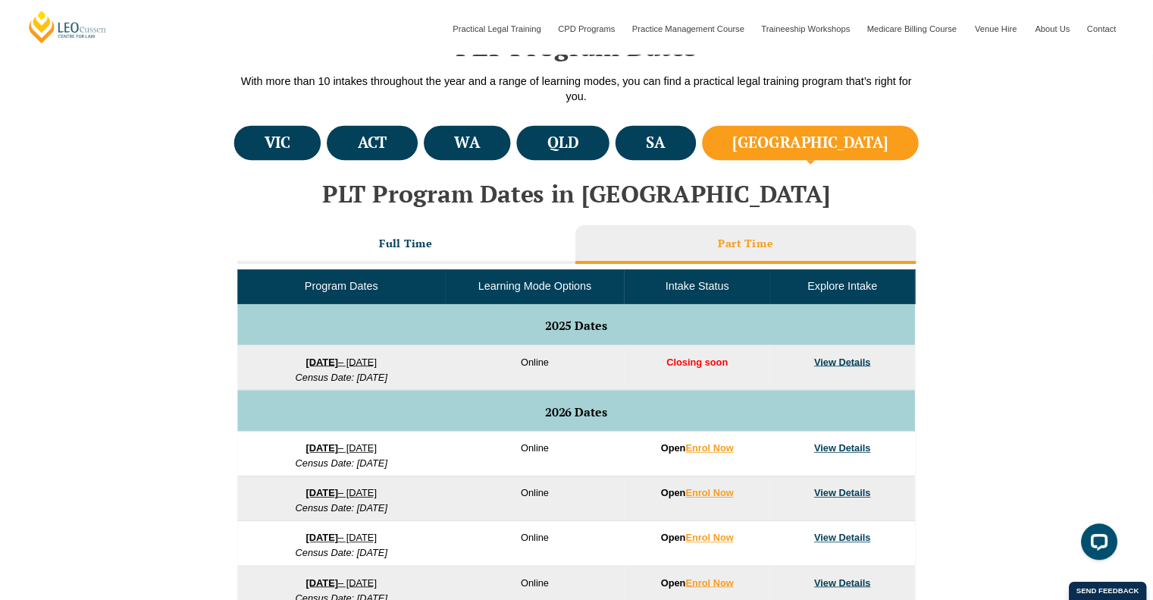
scroll to position [481, 0]
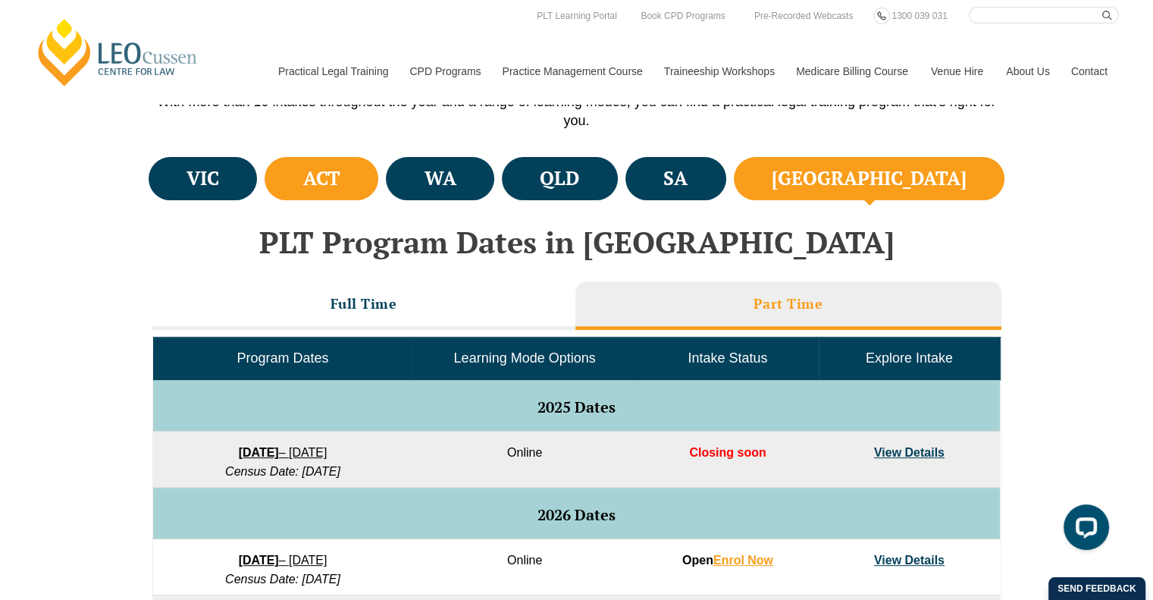
click at [378, 175] on li "ACT" at bounding box center [322, 178] width 114 height 43
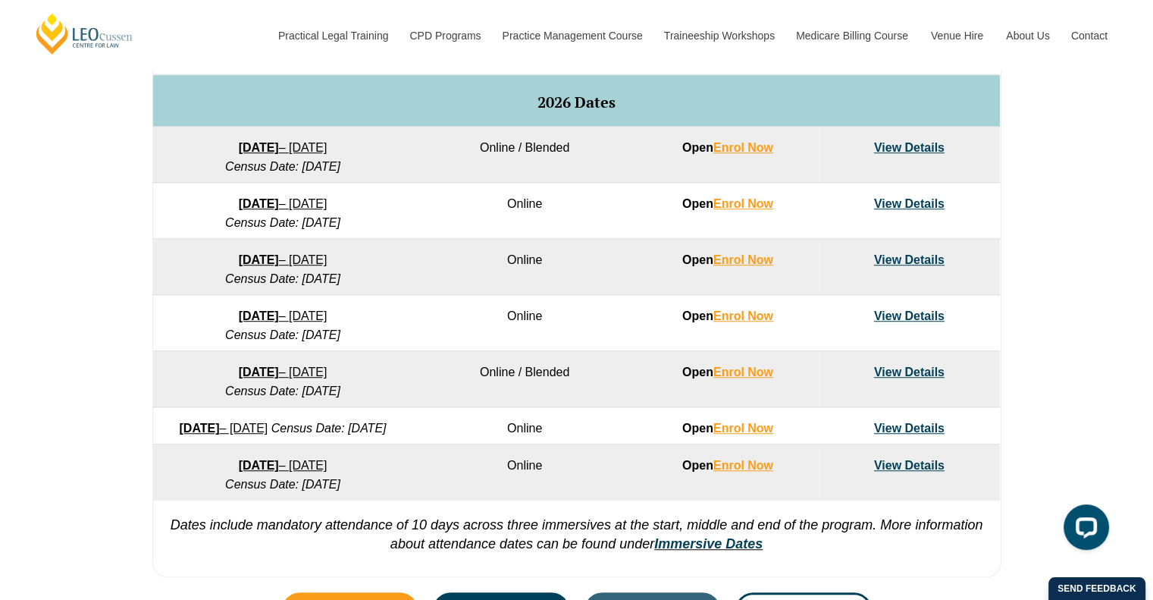
scroll to position [613, 0]
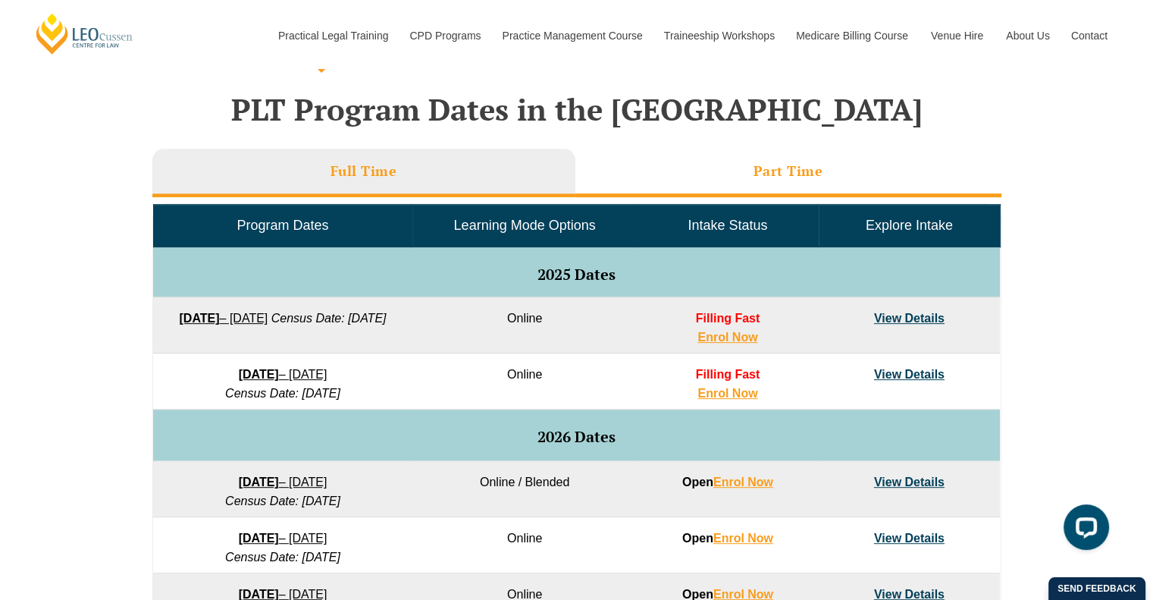
click at [714, 190] on li "Part Time" at bounding box center [789, 173] width 426 height 49
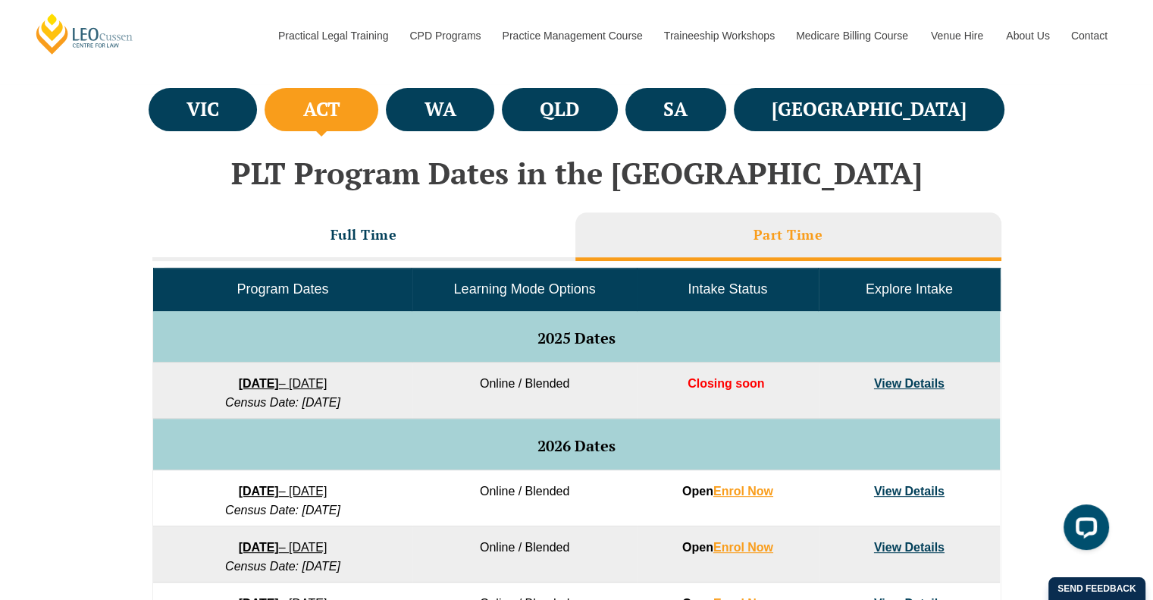
scroll to position [504, 0]
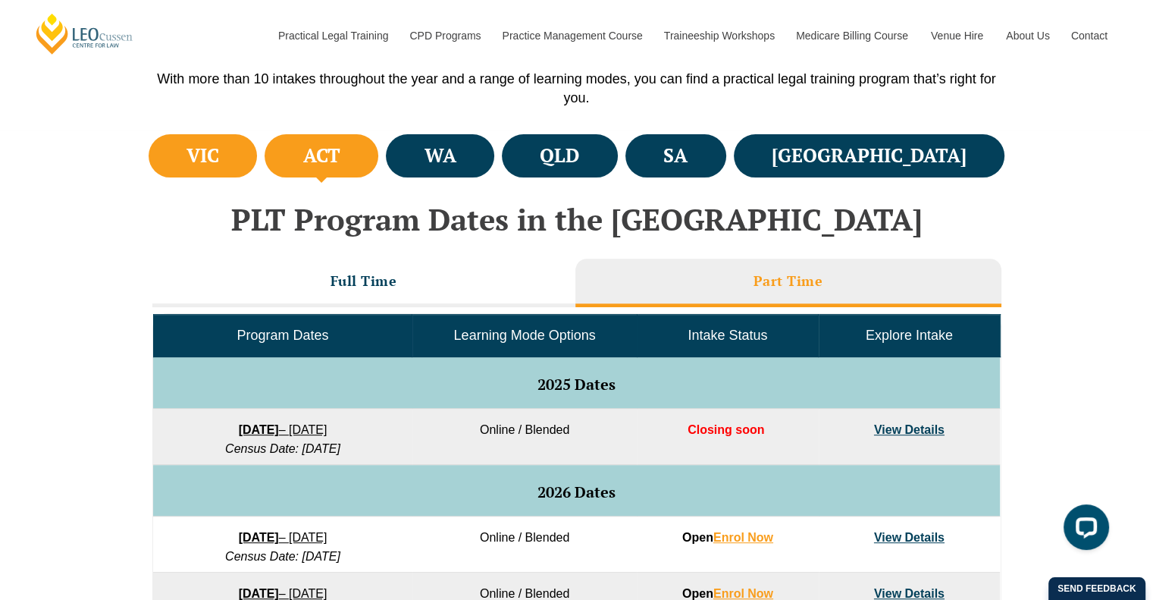
click at [258, 157] on li "VIC" at bounding box center [203, 155] width 109 height 43
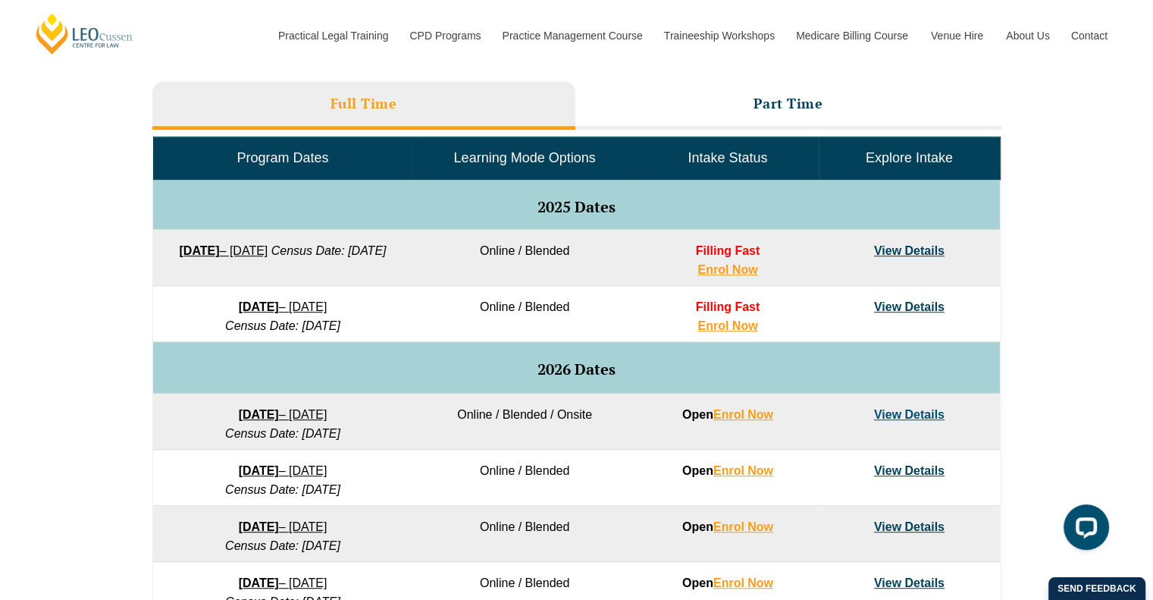
scroll to position [689, 0]
